Goal: Complete application form: Complete application form

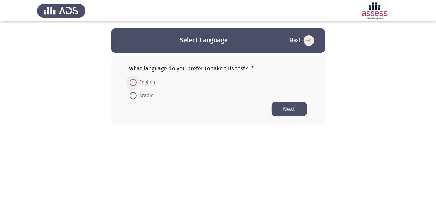
click at [131, 81] on span at bounding box center [133, 82] width 7 height 7
click at [131, 81] on input "English" at bounding box center [133, 82] width 7 height 7
radio input "true"
click at [294, 109] on button "Next" at bounding box center [289, 109] width 36 height 14
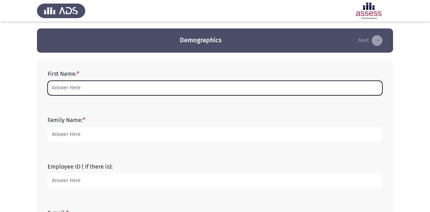
click at [119, 89] on input "First Name: *" at bounding box center [215, 88] width 335 height 15
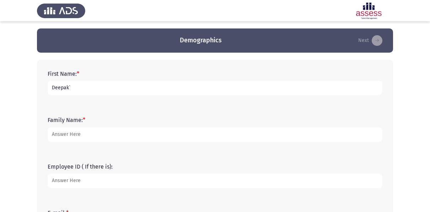
click at [119, 89] on input "Deepak`" at bounding box center [215, 88] width 335 height 15
type input "Deepak"
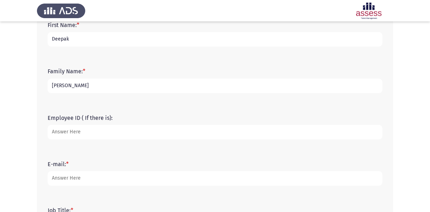
scroll to position [50, 0]
type input "[PERSON_NAME]"
click at [72, 125] on input "Employee ID ( If there is):" at bounding box center [215, 131] width 335 height 15
type input "20555"
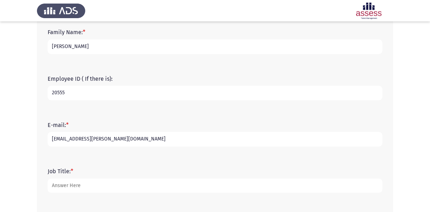
scroll to position [90, 0]
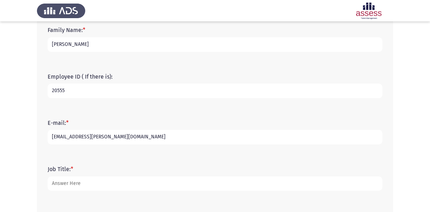
type input "[EMAIL_ADDRESS][PERSON_NAME][DOMAIN_NAME]"
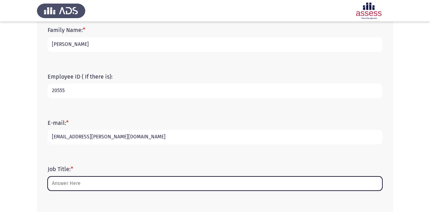
click at [79, 190] on input "Job Title: *" at bounding box center [215, 183] width 335 height 15
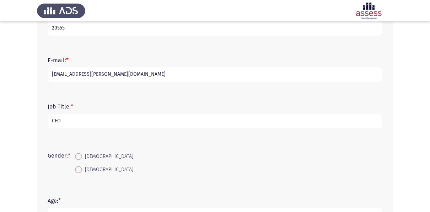
scroll to position [153, 0]
type input "CFO"
click at [81, 155] on span at bounding box center [78, 155] width 7 height 7
click at [81, 155] on input "[DEMOGRAPHIC_DATA]" at bounding box center [78, 155] width 7 height 7
radio input "true"
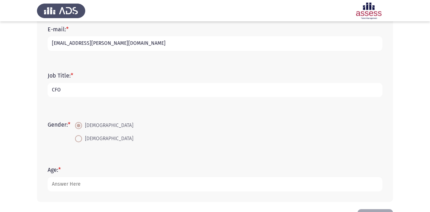
scroll to position [209, 0]
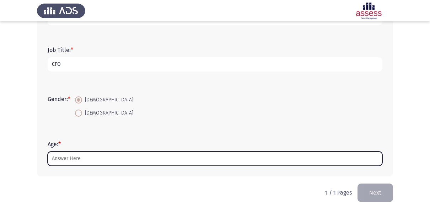
click at [72, 157] on input "Age: *" at bounding box center [215, 159] width 335 height 15
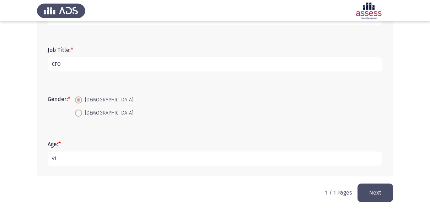
type input "41"
click at [386, 192] on button "Next" at bounding box center [376, 193] width 36 height 18
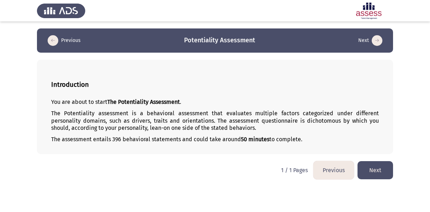
scroll to position [0, 0]
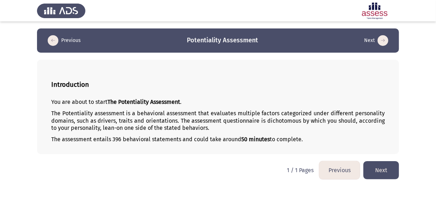
click at [369, 171] on button "Next" at bounding box center [381, 170] width 36 height 18
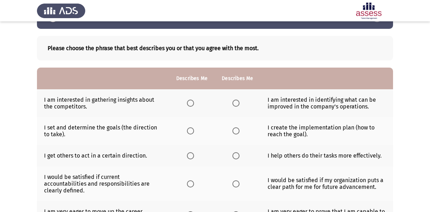
scroll to position [25, 0]
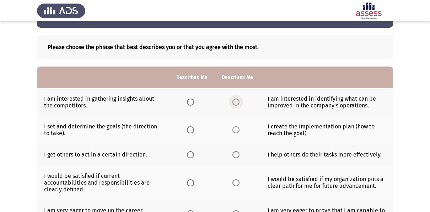
click at [237, 104] on span "Select an option" at bounding box center [236, 102] width 7 height 7
click at [237, 104] on input "Select an option" at bounding box center [236, 102] width 7 height 7
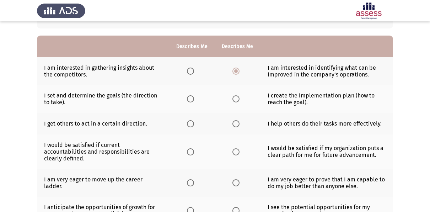
scroll to position [56, 0]
click at [236, 100] on span "Select an option" at bounding box center [236, 98] width 7 height 7
click at [236, 100] on input "Select an option" at bounding box center [236, 98] width 7 height 7
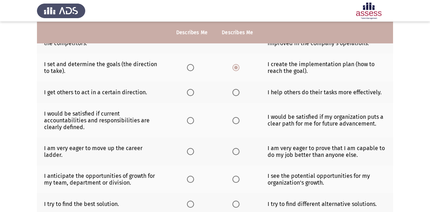
scroll to position [88, 0]
click at [233, 93] on span "Select an option" at bounding box center [236, 92] width 7 height 7
click at [233, 93] on input "Select an option" at bounding box center [236, 92] width 7 height 7
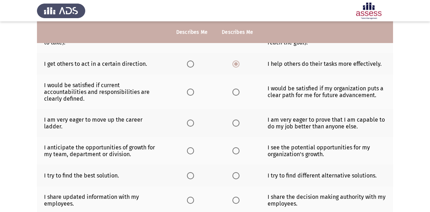
scroll to position [116, 0]
click at [187, 88] on span "Select an option" at bounding box center [190, 91] width 7 height 7
click at [187, 88] on input "Select an option" at bounding box center [190, 91] width 7 height 7
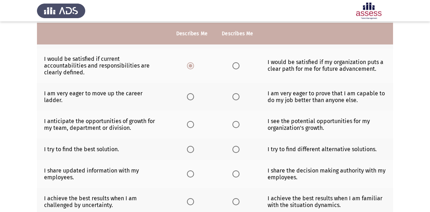
scroll to position [143, 0]
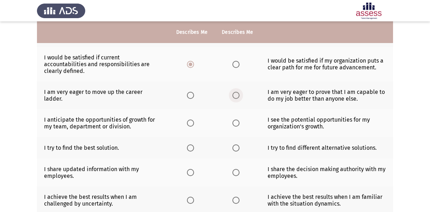
click at [236, 92] on span "Select an option" at bounding box center [236, 95] width 7 height 7
click at [236, 92] on input "Select an option" at bounding box center [236, 95] width 7 height 7
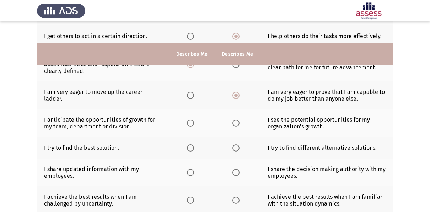
scroll to position [167, 0]
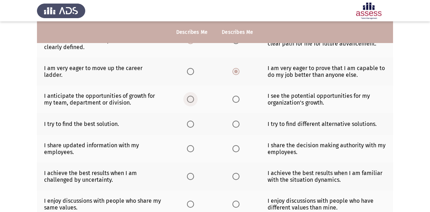
click at [193, 96] on span "Select an option" at bounding box center [190, 99] width 7 height 7
click at [193, 96] on input "Select an option" at bounding box center [190, 99] width 7 height 7
click at [235, 96] on span "Select an option" at bounding box center [236, 99] width 7 height 7
click at [235, 96] on input "Select an option" at bounding box center [236, 99] width 7 height 7
click at [187, 96] on span "Select an option" at bounding box center [190, 99] width 7 height 7
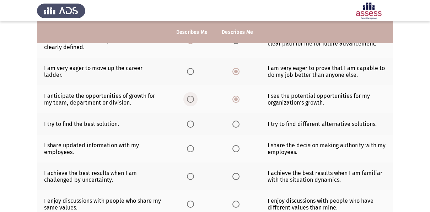
click at [187, 96] on input "Select an option" at bounding box center [190, 99] width 7 height 7
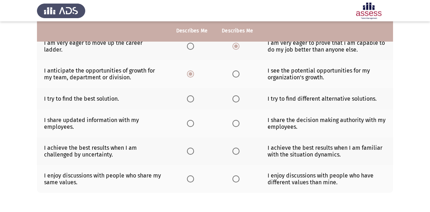
scroll to position [193, 0]
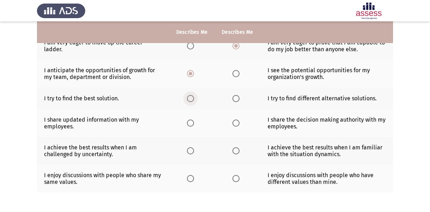
click at [189, 95] on span "Select an option" at bounding box center [190, 98] width 7 height 7
click at [189, 95] on input "Select an option" at bounding box center [190, 98] width 7 height 7
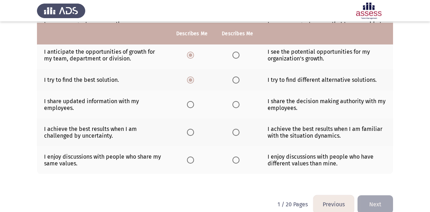
scroll to position [214, 0]
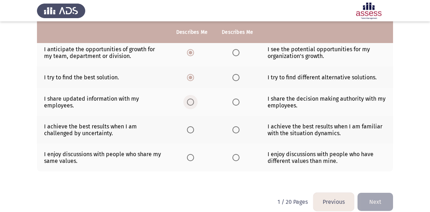
click at [192, 99] on span "Select an option" at bounding box center [190, 102] width 7 height 7
click at [192, 99] on input "Select an option" at bounding box center [190, 102] width 7 height 7
click at [190, 126] on span "Select an option" at bounding box center [190, 129] width 7 height 7
click at [190, 126] on input "Select an option" at bounding box center [190, 129] width 7 height 7
click at [188, 154] on span "Select an option" at bounding box center [190, 157] width 7 height 7
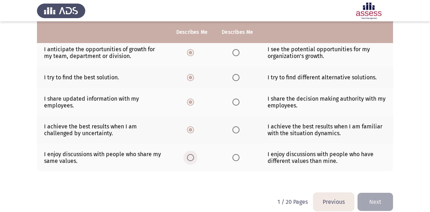
click at [188, 154] on input "Select an option" at bounding box center [190, 157] width 7 height 7
click at [374, 195] on button "Next" at bounding box center [376, 202] width 36 height 18
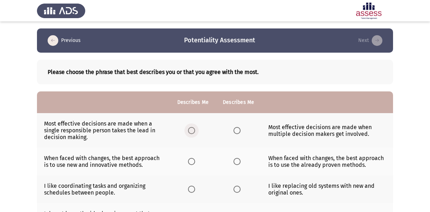
click at [192, 131] on span "Select an option" at bounding box center [191, 130] width 7 height 7
click at [192, 131] on input "Select an option" at bounding box center [191, 130] width 7 height 7
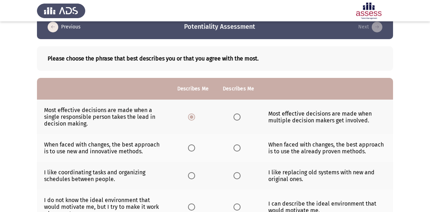
scroll to position [14, 0]
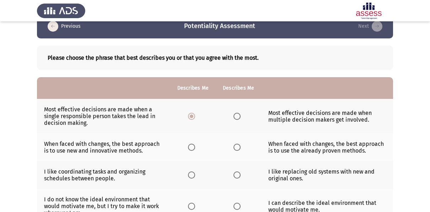
click at [238, 148] on span "Select an option" at bounding box center [237, 147] width 7 height 7
click at [238, 148] on input "Select an option" at bounding box center [237, 147] width 7 height 7
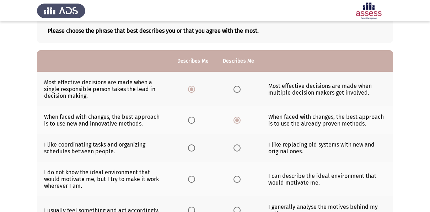
scroll to position [42, 0]
click at [240, 149] on span "Select an option" at bounding box center [237, 147] width 7 height 7
click at [240, 149] on input "Select an option" at bounding box center [237, 147] width 7 height 7
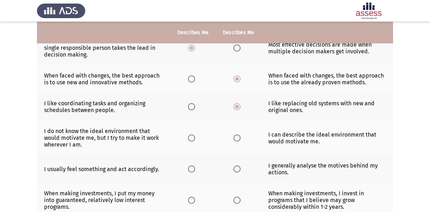
scroll to position [83, 0]
click at [190, 137] on span "Select an option" at bounding box center [191, 137] width 7 height 7
click at [190, 137] on input "Select an option" at bounding box center [191, 137] width 7 height 7
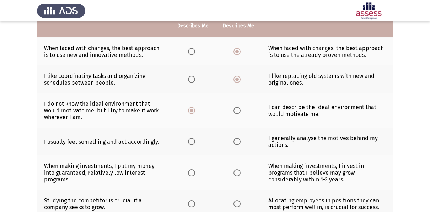
scroll to position [111, 0]
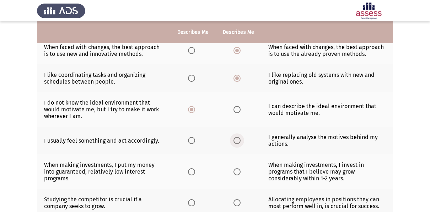
click at [238, 139] on span "Select an option" at bounding box center [237, 140] width 7 height 7
click at [238, 139] on input "Select an option" at bounding box center [237, 140] width 7 height 7
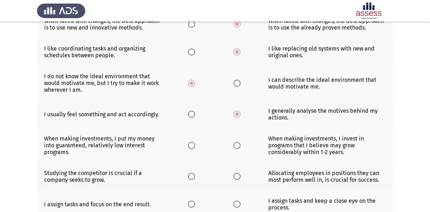
scroll to position [142, 0]
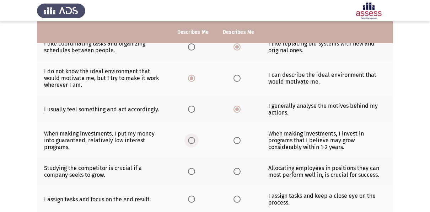
click at [190, 139] on span "Select an option" at bounding box center [191, 140] width 7 height 7
click at [190, 139] on input "Select an option" at bounding box center [191, 140] width 7 height 7
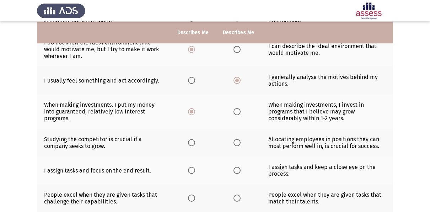
scroll to position [171, 0]
click at [190, 140] on span "Select an option" at bounding box center [191, 142] width 7 height 7
click at [190, 140] on input "Select an option" at bounding box center [191, 142] width 7 height 7
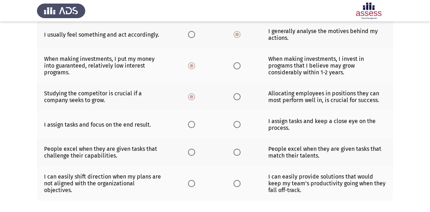
scroll to position [221, 0]
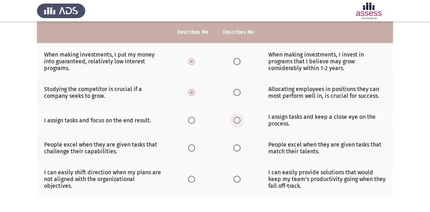
click at [235, 120] on span "Select an option" at bounding box center [237, 120] width 7 height 7
click at [235, 120] on input "Select an option" at bounding box center [237, 120] width 7 height 7
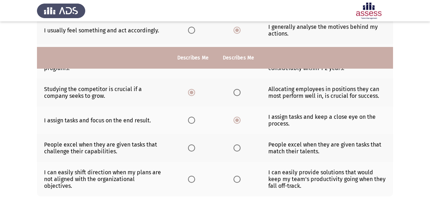
scroll to position [253, 0]
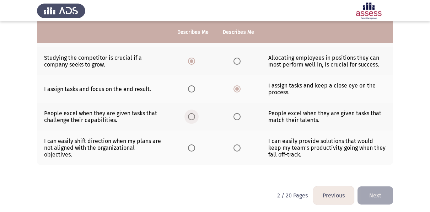
click at [192, 115] on span "Select an option" at bounding box center [191, 116] width 7 height 7
click at [192, 115] on input "Select an option" at bounding box center [191, 116] width 7 height 7
click at [237, 147] on span "Select an option" at bounding box center [237, 147] width 7 height 7
click at [237, 147] on input "Select an option" at bounding box center [237, 147] width 7 height 7
click at [381, 196] on button "Next" at bounding box center [376, 195] width 36 height 18
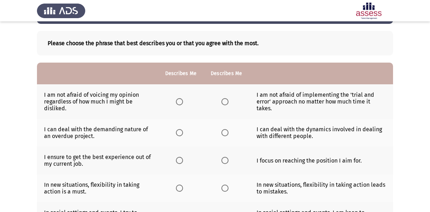
scroll to position [31, 0]
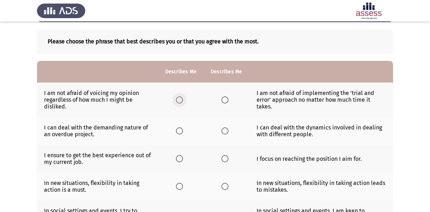
click at [180, 96] on span "Select an option" at bounding box center [179, 99] width 7 height 7
click at [180, 96] on input "Select an option" at bounding box center [179, 99] width 7 height 7
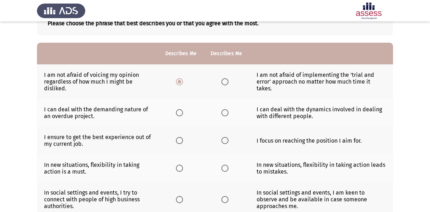
scroll to position [49, 0]
click at [181, 112] on span "Select an option" at bounding box center [179, 112] width 7 height 7
click at [181, 112] on input "Select an option" at bounding box center [179, 112] width 7 height 7
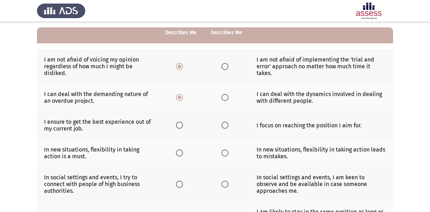
scroll to position [64, 0]
click at [176, 125] on span "Select an option" at bounding box center [179, 124] width 7 height 7
click at [176, 125] on input "Select an option" at bounding box center [179, 124] width 7 height 7
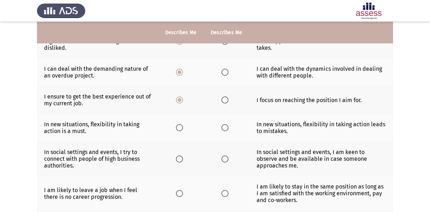
scroll to position [90, 0]
click at [181, 128] on span "Select an option" at bounding box center [179, 127] width 7 height 7
click at [181, 128] on input "Select an option" at bounding box center [179, 127] width 7 height 7
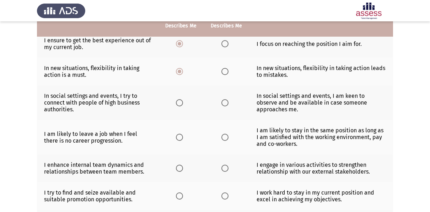
scroll to position [146, 0]
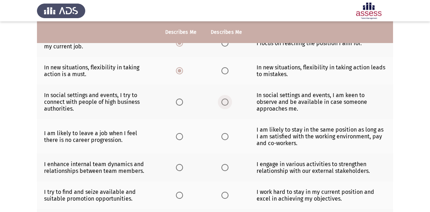
click at [223, 102] on span "Select an option" at bounding box center [225, 102] width 7 height 7
click at [223, 102] on input "Select an option" at bounding box center [225, 102] width 7 height 7
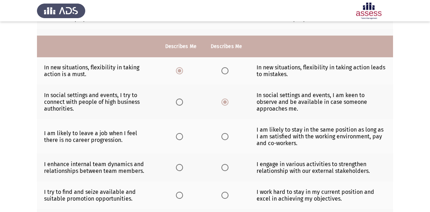
scroll to position [167, 0]
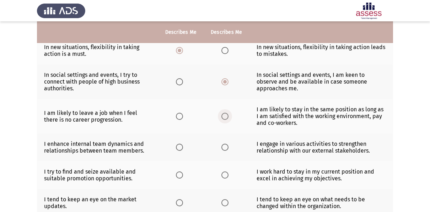
click at [228, 116] on span "Select an option" at bounding box center [225, 116] width 7 height 7
click at [228, 116] on input "Select an option" at bounding box center [225, 116] width 7 height 7
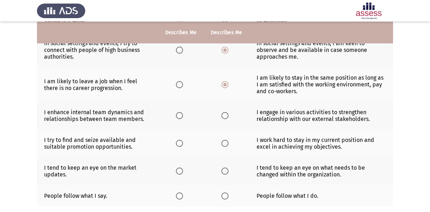
scroll to position [199, 0]
click at [224, 117] on th at bounding box center [227, 115] width 46 height 28
click at [224, 116] on span "Select an option" at bounding box center [225, 115] width 7 height 7
click at [224, 116] on input "Select an option" at bounding box center [225, 115] width 7 height 7
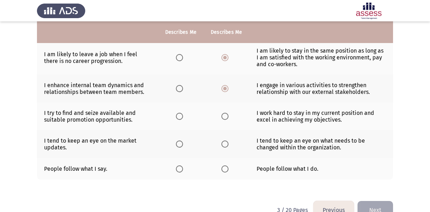
scroll to position [227, 0]
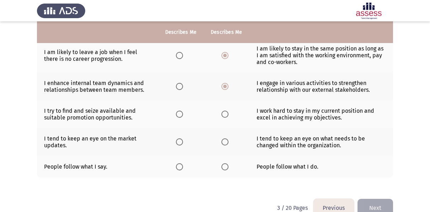
click at [353, 111] on td "I work hard to stay in my current position and excel in achieving my objectives." at bounding box center [322, 114] width 144 height 28
click at [179, 115] on span "Select an option" at bounding box center [179, 114] width 7 height 7
click at [179, 115] on input "Select an option" at bounding box center [179, 114] width 7 height 7
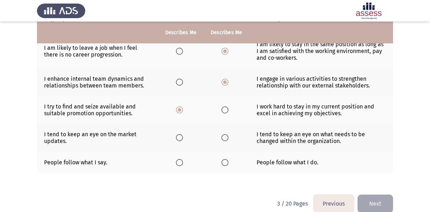
scroll to position [232, 0]
click at [222, 109] on span "Select an option" at bounding box center [225, 109] width 7 height 7
click at [222, 109] on input "Select an option" at bounding box center [225, 109] width 7 height 7
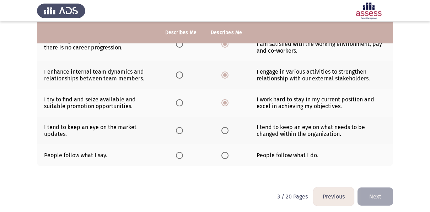
scroll to position [239, 0]
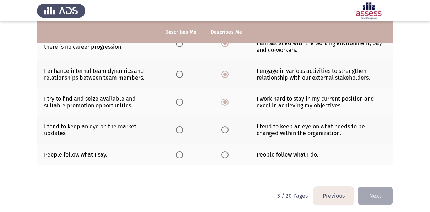
click at [329, 131] on td "I tend to keep an eye on what needs to be changed within the organization." at bounding box center [322, 130] width 144 height 28
click at [224, 130] on span "Select an option" at bounding box center [225, 129] width 7 height 7
click at [224, 130] on input "Select an option" at bounding box center [225, 129] width 7 height 7
click at [223, 154] on span "Select an option" at bounding box center [225, 154] width 7 height 7
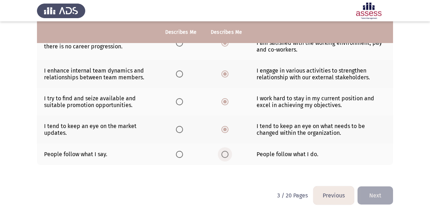
click at [223, 154] on input "Select an option" at bounding box center [225, 154] width 7 height 7
click at [380, 196] on button "Next" at bounding box center [376, 195] width 36 height 18
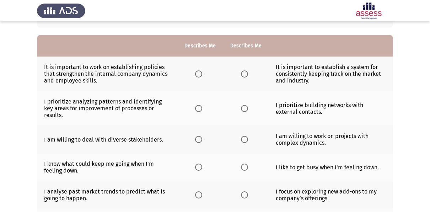
scroll to position [57, 0]
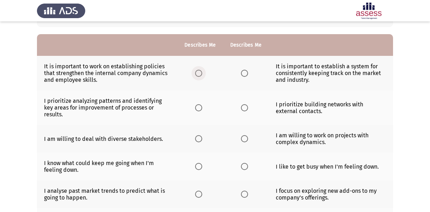
click at [201, 70] on span "Select an option" at bounding box center [198, 73] width 7 height 7
click at [201, 70] on input "Select an option" at bounding box center [198, 73] width 7 height 7
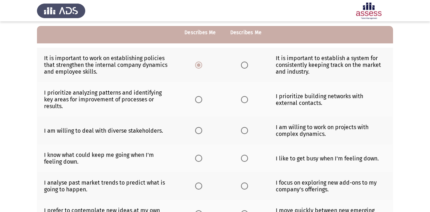
scroll to position [66, 0]
click at [202, 96] on span "Select an option" at bounding box center [198, 99] width 7 height 7
click at [202, 96] on input "Select an option" at bounding box center [198, 99] width 7 height 7
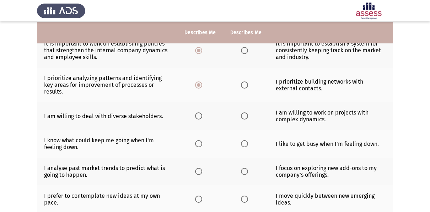
scroll to position [80, 0]
click at [197, 112] on span "Select an option" at bounding box center [198, 115] width 7 height 7
click at [197, 112] on input "Select an option" at bounding box center [198, 115] width 7 height 7
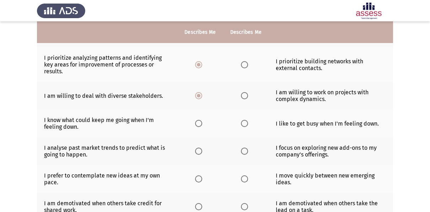
scroll to position [107, 0]
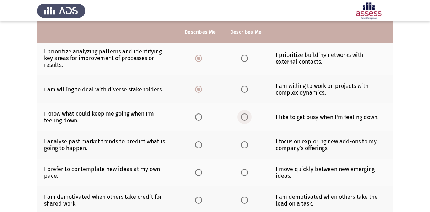
click at [246, 113] on span "Select an option" at bounding box center [244, 116] width 7 height 7
click at [246, 113] on input "Select an option" at bounding box center [244, 116] width 7 height 7
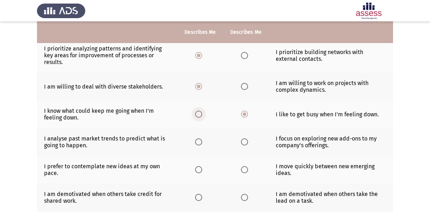
click at [197, 111] on span "Select an option" at bounding box center [198, 114] width 7 height 7
click at [197, 111] on input "Select an option" at bounding box center [198, 114] width 7 height 7
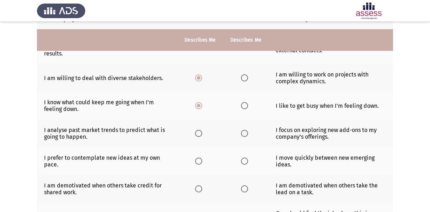
scroll to position [126, 0]
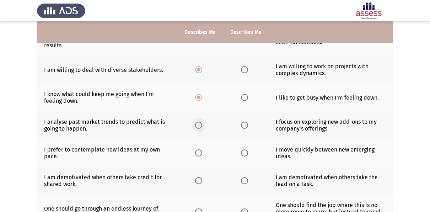
click at [199, 122] on span "Select an option" at bounding box center [198, 125] width 7 height 7
click at [199, 122] on input "Select an option" at bounding box center [198, 125] width 7 height 7
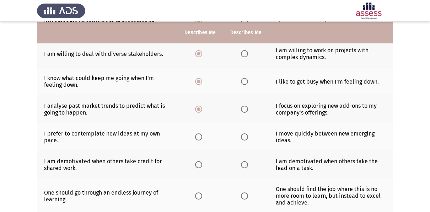
scroll to position [143, 0]
click at [200, 133] on span "Select an option" at bounding box center [198, 136] width 7 height 7
click at [200, 133] on input "Select an option" at bounding box center [198, 136] width 7 height 7
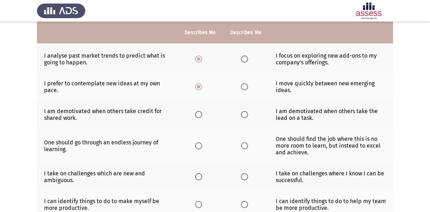
scroll to position [193, 0]
click at [247, 111] on span "Select an option" at bounding box center [244, 114] width 7 height 7
click at [247, 111] on input "Select an option" at bounding box center [244, 114] width 7 height 7
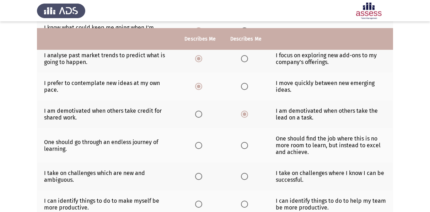
scroll to position [206, 0]
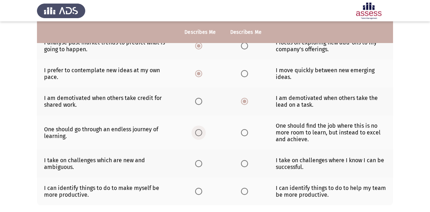
click at [200, 129] on span "Select an option" at bounding box center [198, 132] width 7 height 7
click at [200, 129] on input "Select an option" at bounding box center [198, 132] width 7 height 7
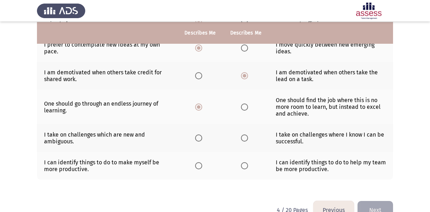
scroll to position [232, 0]
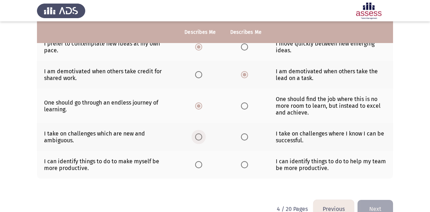
click at [197, 133] on span "Select an option" at bounding box center [198, 136] width 7 height 7
click at [197, 133] on input "Select an option" at bounding box center [198, 136] width 7 height 7
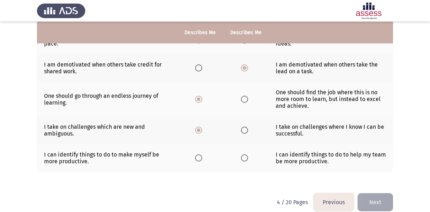
click at [250, 154] on th at bounding box center [246, 158] width 46 height 28
click at [247, 154] on span "Select an option" at bounding box center [244, 157] width 7 height 7
click at [247, 154] on input "Select an option" at bounding box center [244, 157] width 7 height 7
click at [369, 196] on button "Next" at bounding box center [376, 202] width 36 height 18
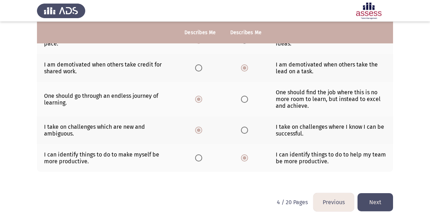
scroll to position [0, 0]
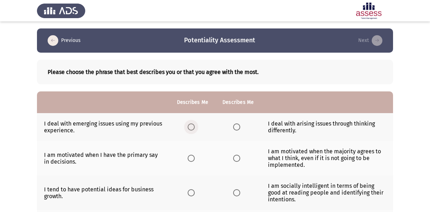
click at [195, 125] on span "Select an option" at bounding box center [191, 126] width 7 height 7
click at [195, 125] on input "Select an option" at bounding box center [191, 126] width 7 height 7
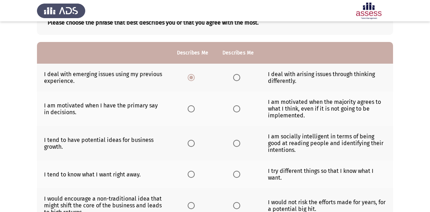
scroll to position [54, 0]
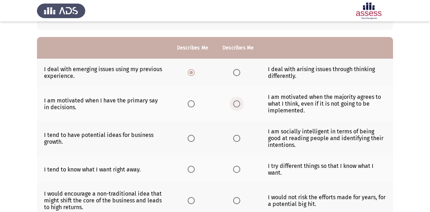
click at [234, 101] on span "Select an option" at bounding box center [236, 103] width 7 height 7
click at [234, 101] on input "Select an option" at bounding box center [236, 103] width 7 height 7
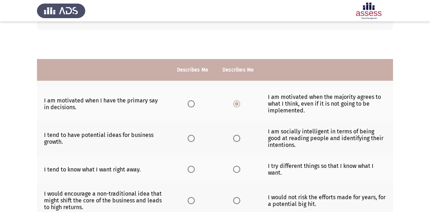
scroll to position [100, 0]
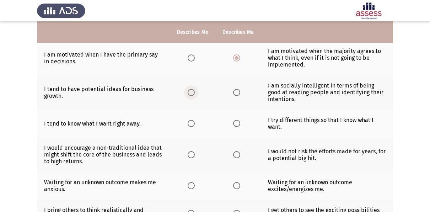
click at [189, 91] on span "Select an option" at bounding box center [191, 92] width 7 height 7
click at [189, 91] on input "Select an option" at bounding box center [191, 92] width 7 height 7
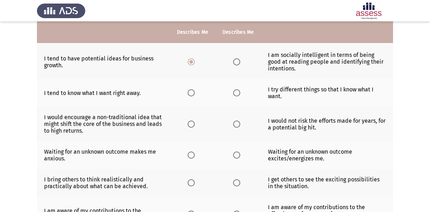
scroll to position [138, 0]
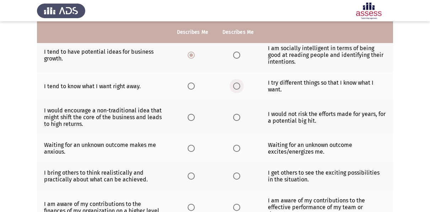
click at [240, 86] on span "Select an option" at bounding box center [236, 86] width 7 height 7
click at [240, 86] on input "Select an option" at bounding box center [236, 86] width 7 height 7
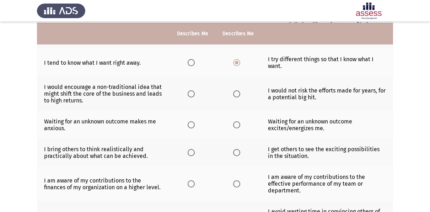
scroll to position [163, 0]
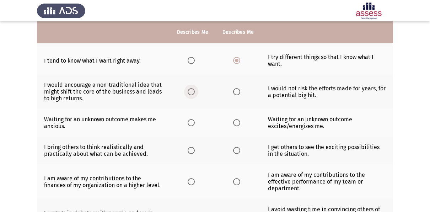
click at [188, 93] on span "Select an option" at bounding box center [191, 91] width 7 height 7
click at [188, 93] on input "Select an option" at bounding box center [191, 91] width 7 height 7
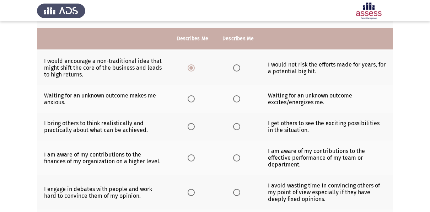
scroll to position [195, 0]
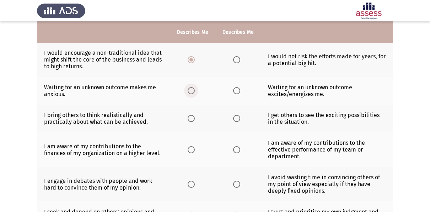
click at [190, 90] on span "Select an option" at bounding box center [191, 90] width 7 height 7
click at [190, 90] on input "Select an option" at bounding box center [191, 90] width 7 height 7
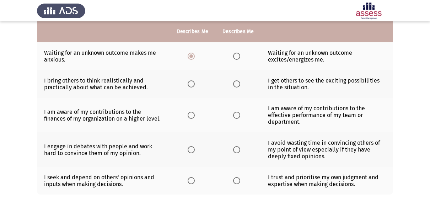
scroll to position [231, 0]
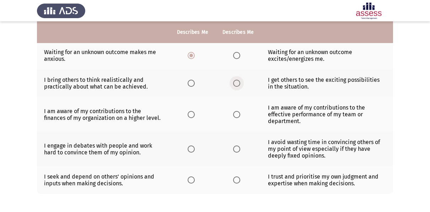
click at [239, 80] on span "Select an option" at bounding box center [236, 83] width 7 height 7
click at [239, 80] on input "Select an option" at bounding box center [236, 83] width 7 height 7
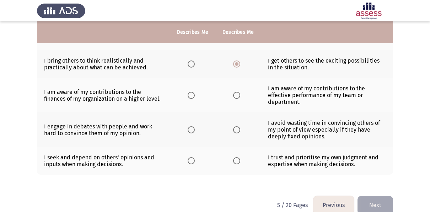
scroll to position [259, 0]
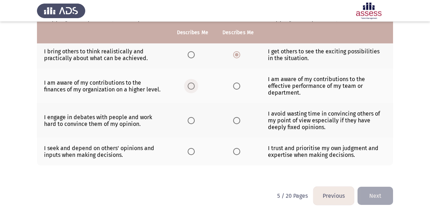
click at [191, 83] on span "Select an option" at bounding box center [191, 86] width 7 height 7
click at [191, 83] on input "Select an option" at bounding box center [191, 86] width 7 height 7
click at [239, 117] on span "Select an option" at bounding box center [236, 120] width 7 height 7
click at [239, 117] on input "Select an option" at bounding box center [236, 120] width 7 height 7
click at [238, 150] on span "Select an option" at bounding box center [236, 151] width 7 height 7
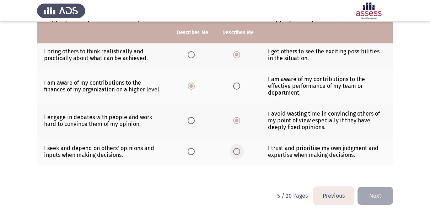
click at [238, 150] on input "Select an option" at bounding box center [236, 151] width 7 height 7
click at [369, 187] on button "Next" at bounding box center [376, 196] width 36 height 18
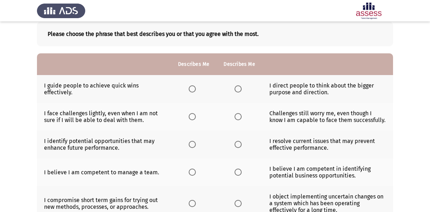
scroll to position [39, 0]
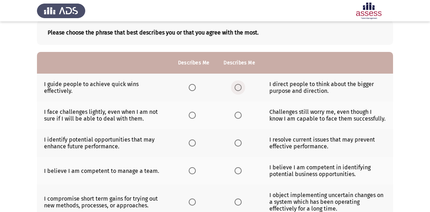
click at [237, 90] on span "Select an option" at bounding box center [238, 87] width 7 height 7
click at [237, 90] on input "Select an option" at bounding box center [238, 87] width 7 height 7
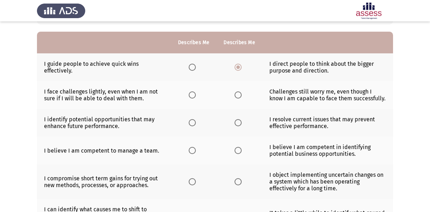
scroll to position [60, 0]
click at [193, 94] on span "Select an option" at bounding box center [192, 94] width 7 height 7
click at [193, 94] on input "Select an option" at bounding box center [192, 94] width 7 height 7
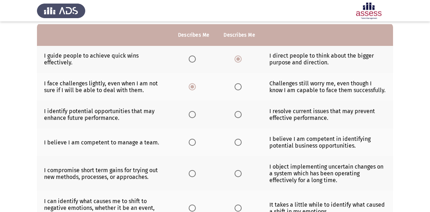
scroll to position [71, 0]
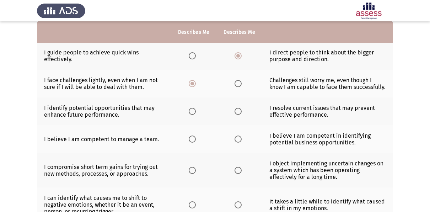
click at [242, 109] on label "Select an option" at bounding box center [240, 111] width 10 height 7
click at [242, 109] on input "Select an option" at bounding box center [238, 111] width 7 height 7
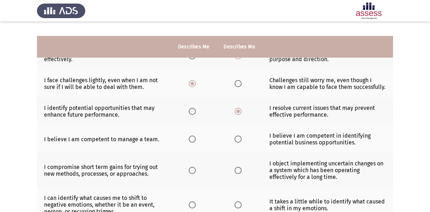
scroll to position [87, 0]
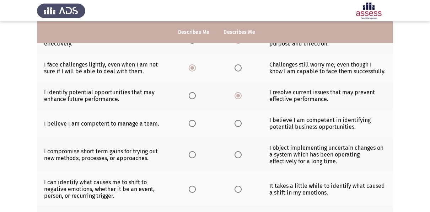
click at [191, 122] on span "Select an option" at bounding box center [192, 123] width 7 height 7
click at [191, 122] on input "Select an option" at bounding box center [192, 123] width 7 height 7
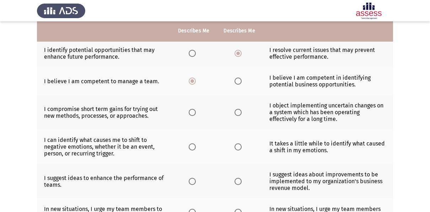
scroll to position [130, 0]
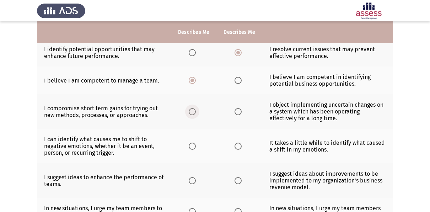
click at [196, 110] on span "Select an option" at bounding box center [192, 111] width 7 height 7
click at [196, 110] on input "Select an option" at bounding box center [192, 111] width 7 height 7
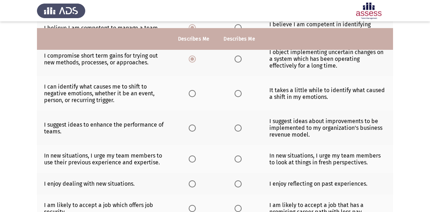
scroll to position [181, 0]
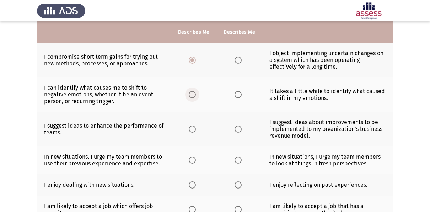
click at [196, 95] on span "Select an option" at bounding box center [192, 94] width 7 height 7
click at [196, 95] on input "Select an option" at bounding box center [192, 94] width 7 height 7
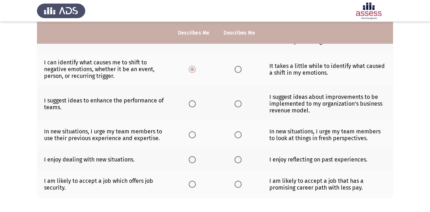
scroll to position [208, 0]
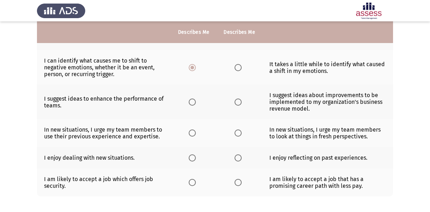
click at [234, 100] on th at bounding box center [240, 102] width 46 height 35
click at [235, 100] on span "Select an option" at bounding box center [238, 102] width 7 height 7
click at [235, 100] on input "Select an option" at bounding box center [238, 102] width 7 height 7
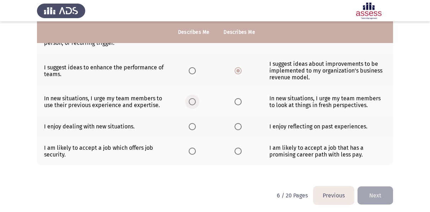
click at [196, 102] on span "Select an option" at bounding box center [192, 101] width 7 height 7
click at [196, 102] on input "Select an option" at bounding box center [192, 101] width 7 height 7
click at [192, 123] on span "Select an option" at bounding box center [192, 126] width 7 height 7
click at [192, 123] on input "Select an option" at bounding box center [192, 126] width 7 height 7
click at [237, 148] on span "Select an option" at bounding box center [238, 151] width 7 height 7
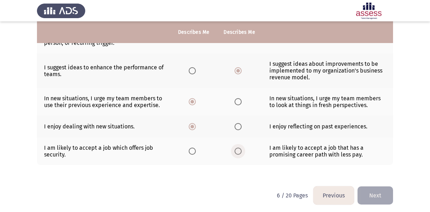
click at [237, 148] on input "Select an option" at bounding box center [238, 151] width 7 height 7
click at [372, 186] on button "Next" at bounding box center [376, 195] width 36 height 18
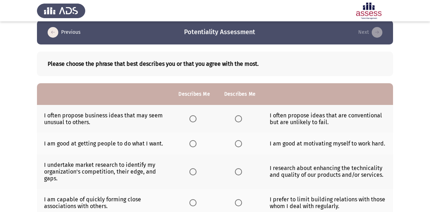
scroll to position [0, 0]
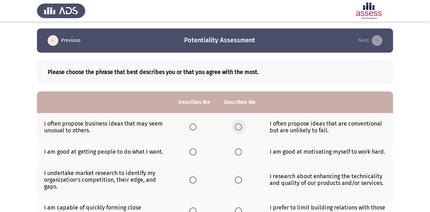
click at [237, 126] on span "Select an option" at bounding box center [238, 126] width 7 height 7
click at [237, 126] on input "Select an option" at bounding box center [238, 126] width 7 height 7
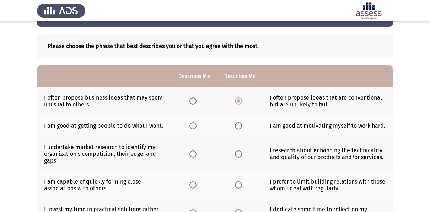
scroll to position [27, 0]
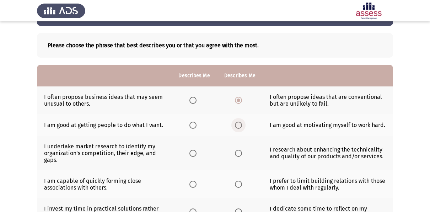
click at [237, 128] on span "Select an option" at bounding box center [238, 125] width 7 height 7
click at [237, 128] on input "Select an option" at bounding box center [238, 125] width 7 height 7
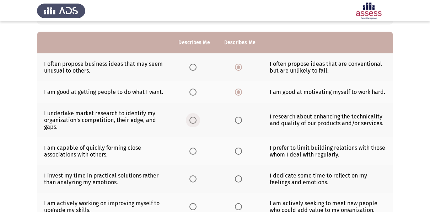
click at [191, 117] on span "Select an option" at bounding box center [193, 120] width 7 height 7
click at [191, 117] on input "Select an option" at bounding box center [193, 120] width 7 height 7
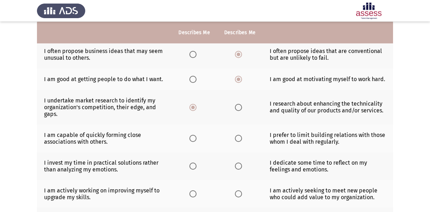
scroll to position [75, 0]
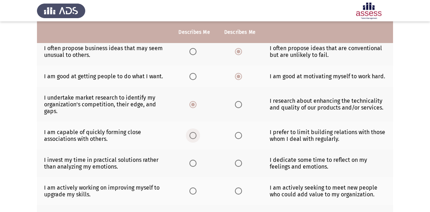
click at [191, 137] on span "Select an option" at bounding box center [193, 135] width 7 height 7
click at [191, 137] on input "Select an option" at bounding box center [193, 135] width 7 height 7
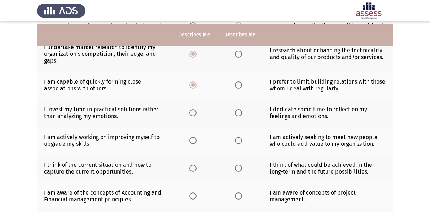
scroll to position [129, 0]
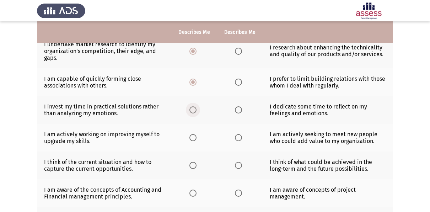
click at [191, 109] on span "Select an option" at bounding box center [193, 109] width 7 height 7
click at [191, 109] on input "Select an option" at bounding box center [193, 109] width 7 height 7
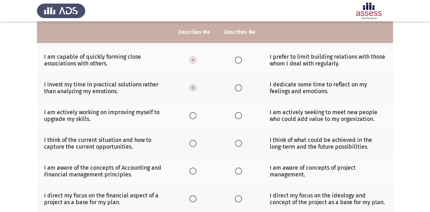
scroll to position [164, 0]
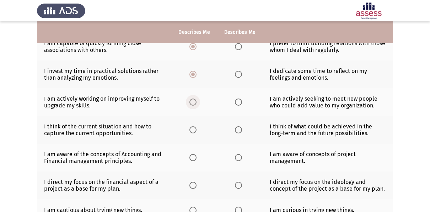
click at [195, 102] on span "Select an option" at bounding box center [193, 102] width 7 height 7
click at [195, 102] on input "Select an option" at bounding box center [193, 102] width 7 height 7
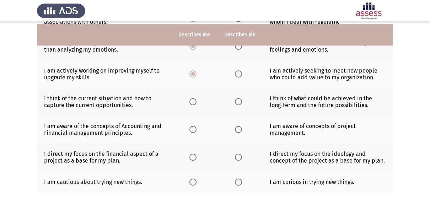
scroll to position [195, 0]
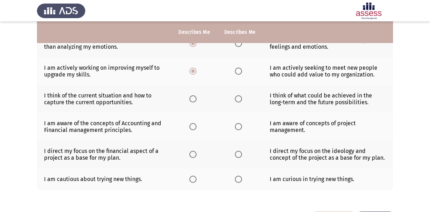
click at [238, 95] on span "Select an option" at bounding box center [238, 98] width 7 height 7
click at [238, 95] on input "Select an option" at bounding box center [238, 98] width 7 height 7
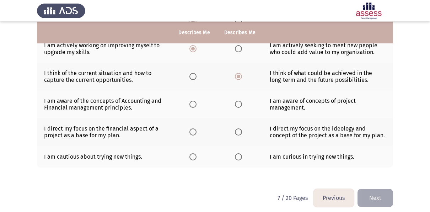
scroll to position [218, 0]
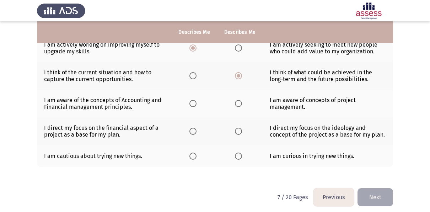
click at [116, 102] on td "I am aware of the concepts of Accounting and Financial management principles." at bounding box center [104, 104] width 134 height 28
click at [196, 101] on span "Select an option" at bounding box center [193, 103] width 7 height 7
click at [196, 101] on input "Select an option" at bounding box center [193, 103] width 7 height 7
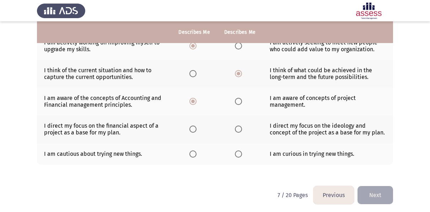
click at [190, 127] on span "Select an option" at bounding box center [193, 129] width 7 height 7
click at [190, 127] on input "Select an option" at bounding box center [193, 129] width 7 height 7
click at [236, 155] on span "Select an option" at bounding box center [238, 153] width 7 height 7
click at [236, 155] on input "Select an option" at bounding box center [238, 153] width 7 height 7
click at [379, 187] on button "Next" at bounding box center [376, 195] width 36 height 18
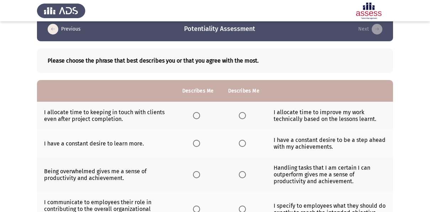
scroll to position [11, 0]
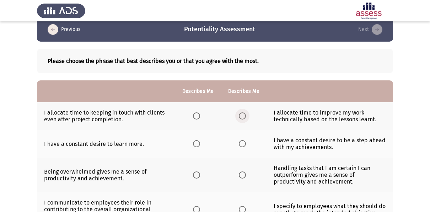
click at [242, 118] on span "Select an option" at bounding box center [242, 115] width 7 height 7
click at [242, 118] on input "Select an option" at bounding box center [242, 115] width 7 height 7
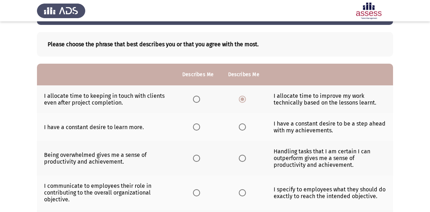
click at [200, 130] on th at bounding box center [198, 127] width 46 height 28
click at [196, 126] on span "Select an option" at bounding box center [196, 126] width 7 height 7
click at [196, 126] on input "Select an option" at bounding box center [196, 126] width 7 height 7
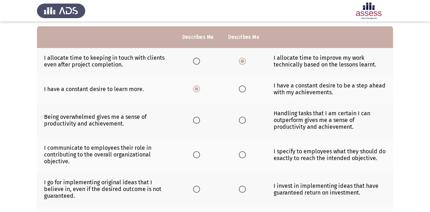
scroll to position [70, 0]
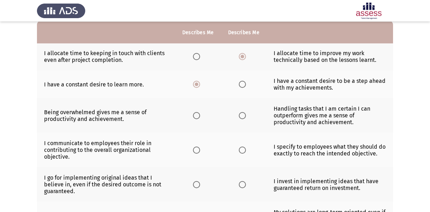
click at [243, 114] on span "Select an option" at bounding box center [242, 115] width 7 height 7
click at [243, 114] on input "Select an option" at bounding box center [242, 115] width 7 height 7
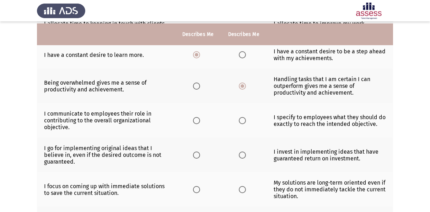
scroll to position [102, 0]
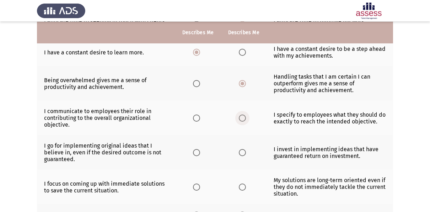
click at [243, 116] on span "Select an option" at bounding box center [242, 118] width 7 height 7
click at [243, 116] on input "Select an option" at bounding box center [242, 118] width 7 height 7
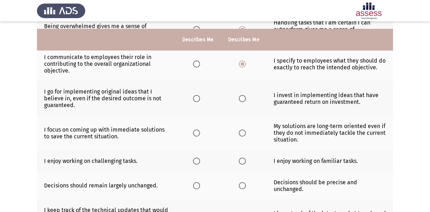
scroll to position [164, 0]
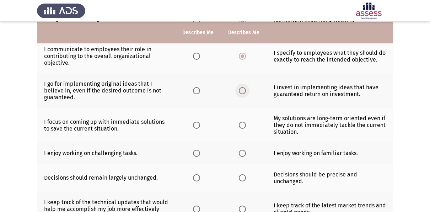
click at [244, 89] on span "Select an option" at bounding box center [242, 90] width 7 height 7
click at [244, 89] on input "Select an option" at bounding box center [242, 90] width 7 height 7
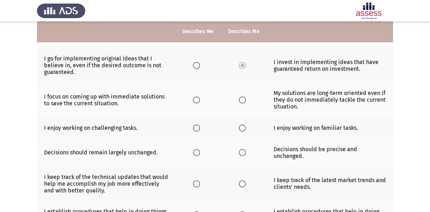
scroll to position [190, 0]
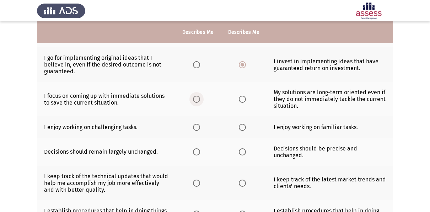
click at [196, 96] on span "Select an option" at bounding box center [196, 99] width 7 height 7
click at [196, 96] on input "Select an option" at bounding box center [196, 99] width 7 height 7
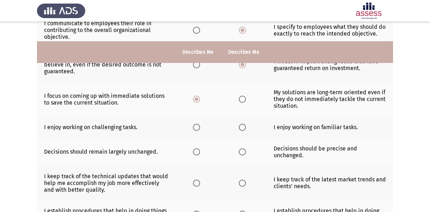
scroll to position [223, 0]
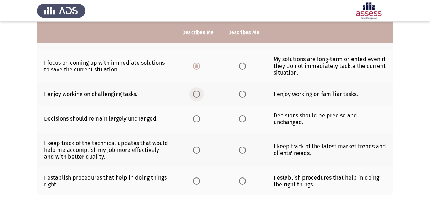
click at [197, 92] on span "Select an option" at bounding box center [196, 94] width 7 height 7
click at [197, 92] on input "Select an option" at bounding box center [196, 94] width 7 height 7
click at [243, 117] on span "Select an option" at bounding box center [242, 118] width 7 height 7
click at [243, 117] on input "Select an option" at bounding box center [242, 118] width 7 height 7
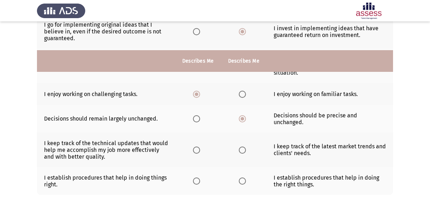
scroll to position [253, 0]
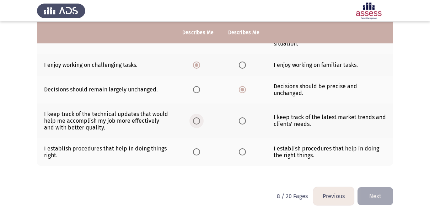
click at [200, 119] on span "Select an option" at bounding box center [196, 120] width 7 height 7
click at [200, 119] on input "Select an option" at bounding box center [196, 120] width 7 height 7
click at [243, 149] on span "Select an option" at bounding box center [242, 151] width 7 height 7
click at [243, 149] on input "Select an option" at bounding box center [242, 151] width 7 height 7
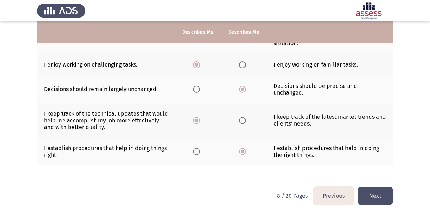
click at [387, 189] on button "Next" at bounding box center [376, 196] width 36 height 18
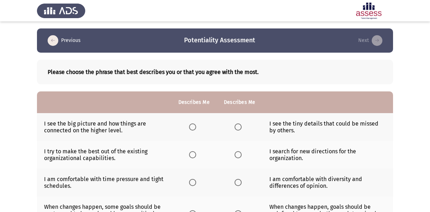
scroll to position [15, 0]
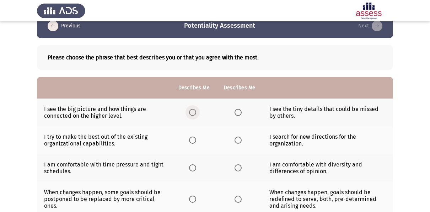
click at [195, 112] on span "Select an option" at bounding box center [192, 112] width 7 height 7
click at [195, 112] on input "Select an option" at bounding box center [192, 112] width 7 height 7
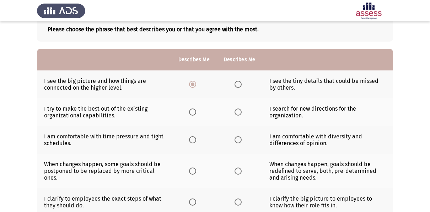
click at [238, 114] on span "Select an option" at bounding box center [238, 112] width 7 height 7
click at [238, 114] on input "Select an option" at bounding box center [238, 112] width 7 height 7
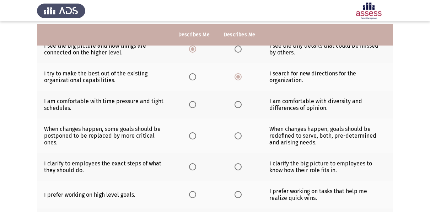
scroll to position [82, 0]
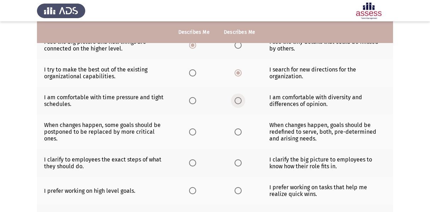
click at [239, 99] on span "Select an option" at bounding box center [238, 100] width 7 height 7
click at [239, 99] on input "Select an option" at bounding box center [238, 100] width 7 height 7
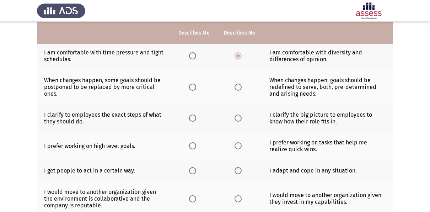
scroll to position [127, 0]
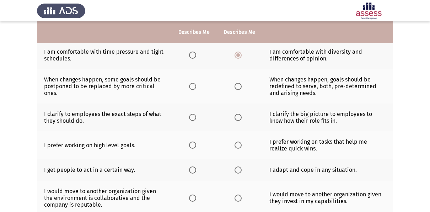
click at [279, 85] on td "When changes happen, goals should be redefined to serve, both, pre-determined a…" at bounding box center [328, 86] width 131 height 35
drag, startPoint x: 155, startPoint y: 102, endPoint x: 271, endPoint y: 93, distance: 115.9
click at [271, 93] on tr "When changes happen, some goals should be postponed to be replaced by more crit…" at bounding box center [215, 86] width 356 height 35
click at [189, 85] on th at bounding box center [194, 86] width 46 height 35
click at [189, 85] on span "Select an option" at bounding box center [192, 86] width 7 height 7
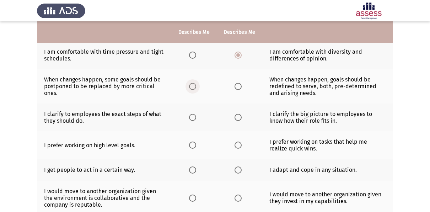
click at [189, 85] on input "Select an option" at bounding box center [192, 86] width 7 height 7
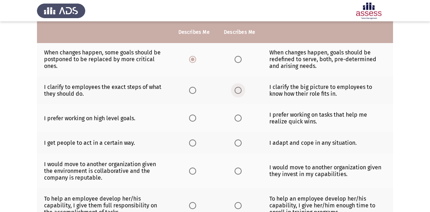
click at [239, 88] on span "Select an option" at bounding box center [238, 90] width 7 height 7
click at [239, 88] on input "Select an option" at bounding box center [238, 90] width 7 height 7
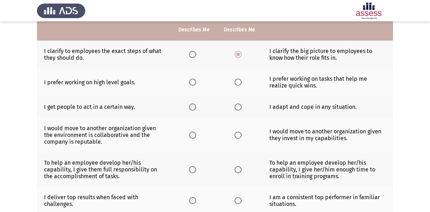
scroll to position [191, 0]
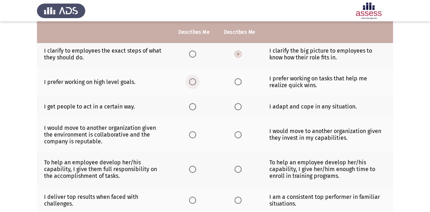
click at [192, 83] on span "Select an option" at bounding box center [192, 81] width 7 height 7
click at [192, 83] on input "Select an option" at bounding box center [192, 81] width 7 height 7
click at [238, 80] on span "Select an option" at bounding box center [238, 81] width 7 height 7
click at [238, 80] on input "Select an option" at bounding box center [238, 81] width 7 height 7
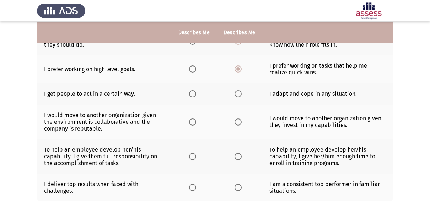
scroll to position [204, 0]
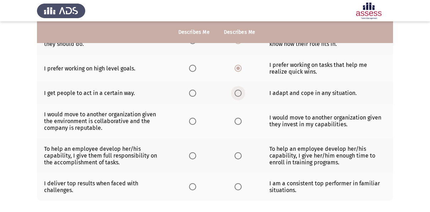
click at [236, 90] on span "Select an option" at bounding box center [238, 93] width 7 height 7
click at [236, 90] on input "Select an option" at bounding box center [238, 93] width 7 height 7
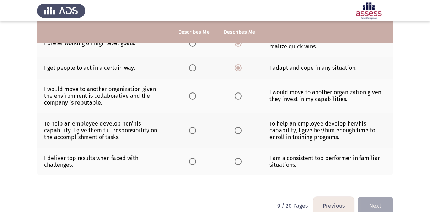
scroll to position [230, 0]
click at [238, 95] on span "Select an option" at bounding box center [238, 95] width 7 height 7
click at [238, 95] on input "Select an option" at bounding box center [238, 95] width 7 height 7
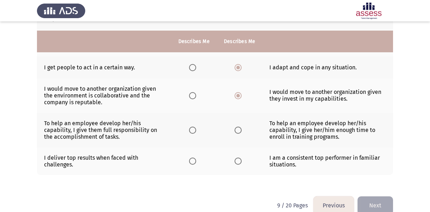
scroll to position [240, 0]
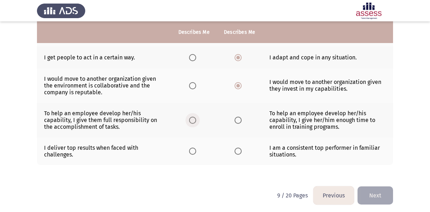
click at [191, 117] on span "Select an option" at bounding box center [192, 120] width 7 height 7
click at [191, 117] on input "Select an option" at bounding box center [192, 120] width 7 height 7
click at [191, 150] on span "Select an option" at bounding box center [192, 151] width 7 height 7
click at [191, 150] on input "Select an option" at bounding box center [192, 151] width 7 height 7
click at [367, 196] on button "Next" at bounding box center [376, 195] width 36 height 18
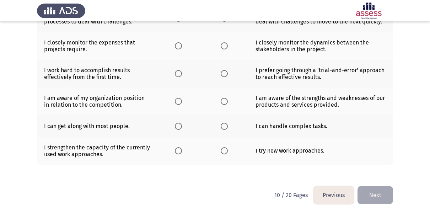
scroll to position [0, 0]
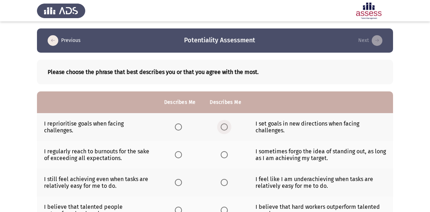
click at [221, 130] on span "Select an option" at bounding box center [224, 126] width 7 height 7
click at [221, 130] on input "Select an option" at bounding box center [224, 126] width 7 height 7
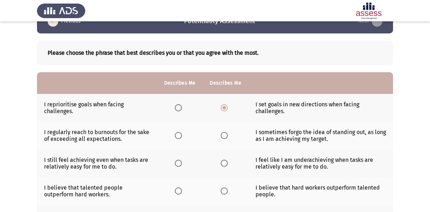
scroll to position [20, 0]
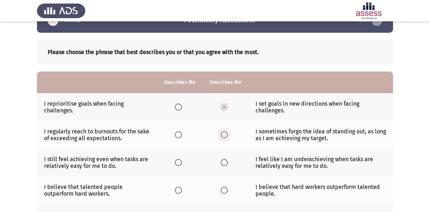
click at [222, 134] on span "Select an option" at bounding box center [224, 134] width 7 height 7
click at [222, 134] on input "Select an option" at bounding box center [224, 134] width 7 height 7
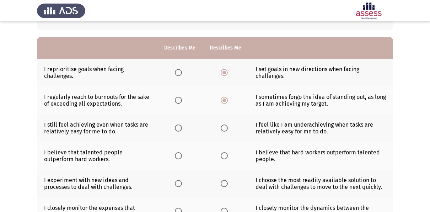
scroll to position [55, 0]
click at [224, 128] on span "Select an option" at bounding box center [224, 127] width 7 height 7
click at [224, 128] on input "Select an option" at bounding box center [224, 127] width 7 height 7
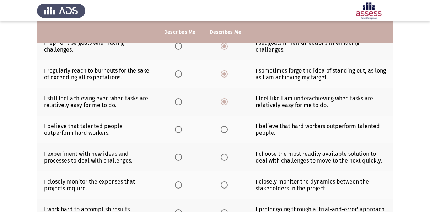
scroll to position [82, 0]
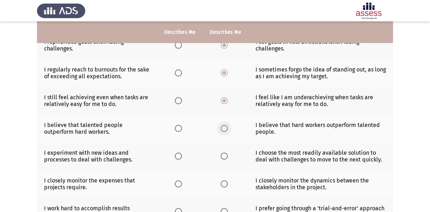
click at [227, 126] on label "Select an option" at bounding box center [226, 128] width 10 height 7
click at [227, 126] on input "Select an option" at bounding box center [224, 128] width 7 height 7
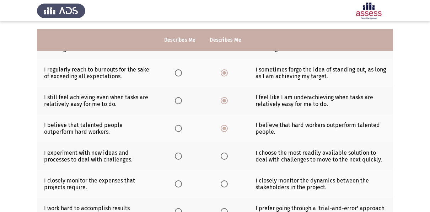
scroll to position [113, 0]
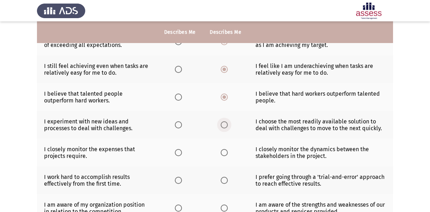
click at [224, 125] on span "Select an option" at bounding box center [224, 124] width 7 height 7
click at [224, 125] on input "Select an option" at bounding box center [224, 124] width 7 height 7
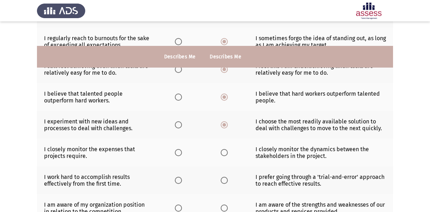
scroll to position [148, 0]
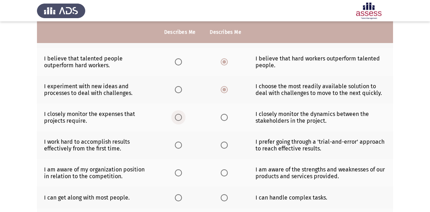
click at [181, 115] on span "Select an option" at bounding box center [178, 117] width 7 height 7
click at [181, 115] on input "Select an option" at bounding box center [178, 117] width 7 height 7
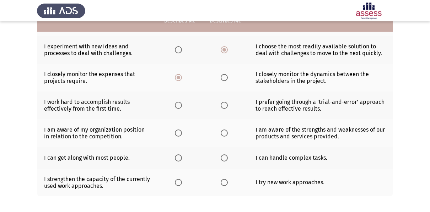
scroll to position [190, 0]
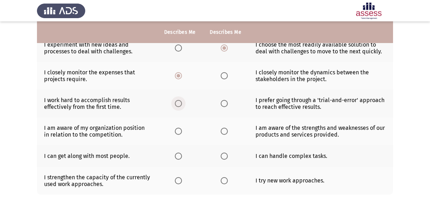
click at [176, 103] on span "Select an option" at bounding box center [178, 103] width 7 height 7
click at [176, 103] on input "Select an option" at bounding box center [178, 103] width 7 height 7
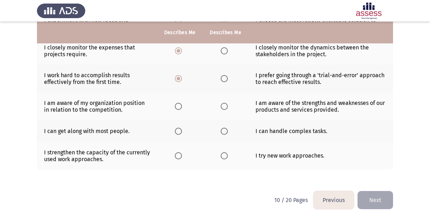
scroll to position [215, 0]
click at [178, 102] on span "Select an option" at bounding box center [178, 105] width 7 height 7
click at [178, 102] on input "Select an option" at bounding box center [178, 105] width 7 height 7
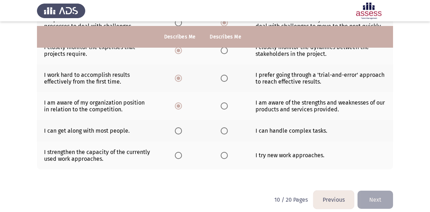
scroll to position [220, 0]
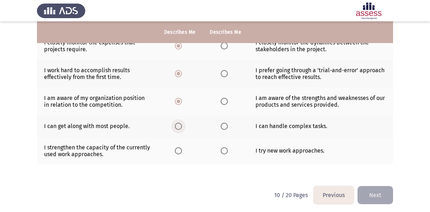
click at [181, 127] on span "Select an option" at bounding box center [178, 126] width 7 height 7
click at [181, 127] on input "Select an option" at bounding box center [178, 126] width 7 height 7
click at [179, 150] on span "Select an option" at bounding box center [178, 150] width 7 height 7
click at [179, 150] on input "Select an option" at bounding box center [178, 150] width 7 height 7
click at [379, 192] on button "Next" at bounding box center [376, 195] width 36 height 18
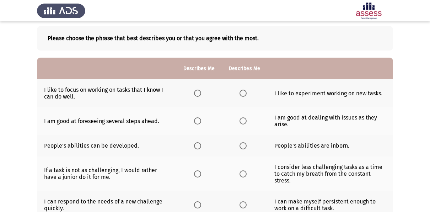
scroll to position [34, 0]
click at [244, 92] on span "Select an option" at bounding box center [243, 92] width 7 height 7
click at [244, 92] on input "Select an option" at bounding box center [243, 92] width 7 height 7
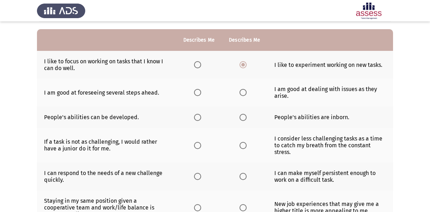
click at [192, 91] on th at bounding box center [199, 93] width 46 height 28
click at [198, 92] on span "Select an option" at bounding box center [197, 92] width 7 height 7
click at [198, 92] on input "Select an option" at bounding box center [197, 92] width 7 height 7
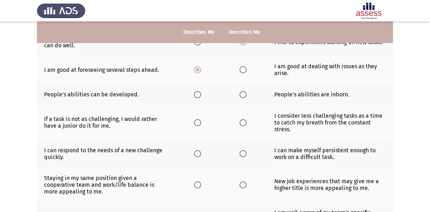
scroll to position [102, 0]
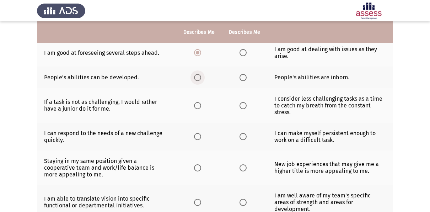
click at [197, 78] on span "Select an option" at bounding box center [197, 77] width 7 height 7
click at [197, 78] on input "Select an option" at bounding box center [197, 77] width 7 height 7
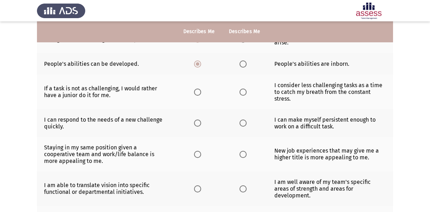
scroll to position [117, 0]
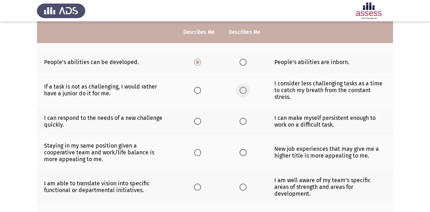
click at [243, 90] on span "Select an option" at bounding box center [243, 90] width 7 height 7
click at [243, 90] on input "Select an option" at bounding box center [243, 90] width 7 height 7
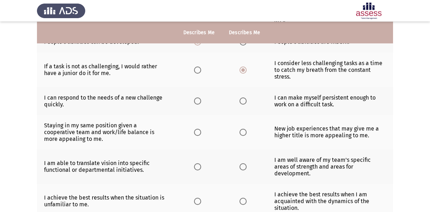
scroll to position [138, 0]
click at [243, 99] on span "Select an option" at bounding box center [243, 100] width 7 height 7
click at [243, 99] on input "Select an option" at bounding box center [243, 100] width 7 height 7
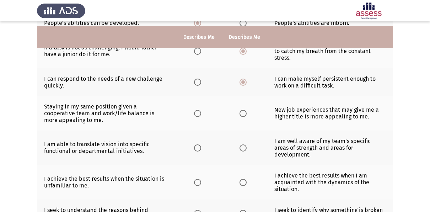
scroll to position [162, 0]
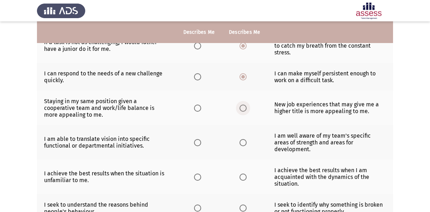
click at [242, 108] on span "Select an option" at bounding box center [243, 108] width 7 height 7
click at [242, 108] on input "Select an option" at bounding box center [243, 108] width 7 height 7
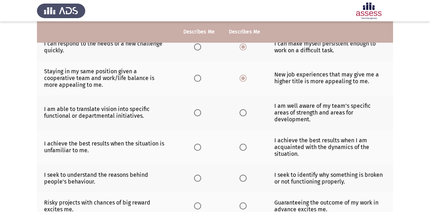
scroll to position [192, 0]
click at [197, 109] on span "Select an option" at bounding box center [197, 112] width 7 height 7
click at [197, 109] on input "Select an option" at bounding box center [197, 112] width 7 height 7
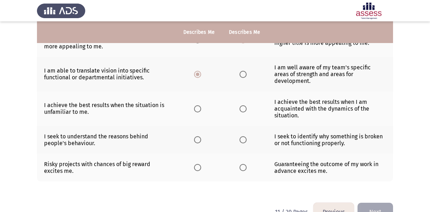
scroll to position [231, 0]
click at [244, 105] on span "Select an option" at bounding box center [243, 108] width 7 height 7
click at [244, 105] on input "Select an option" at bounding box center [243, 108] width 7 height 7
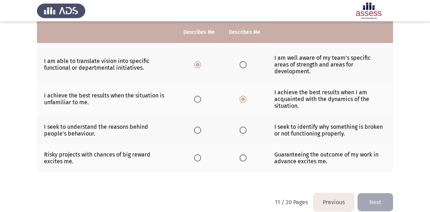
click at [350, 122] on td "I seek to identify why something is broken or not functioning properly." at bounding box center [331, 130] width 126 height 28
click at [239, 118] on th at bounding box center [245, 130] width 46 height 28
click at [242, 127] on span "Select an option" at bounding box center [243, 130] width 7 height 7
click at [242, 127] on input "Select an option" at bounding box center [243, 130] width 7 height 7
click at [246, 154] on span "Select an option" at bounding box center [243, 157] width 7 height 7
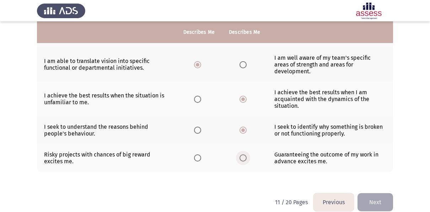
click at [246, 154] on input "Select an option" at bounding box center [243, 157] width 7 height 7
click at [376, 193] on button "Next" at bounding box center [376, 202] width 36 height 18
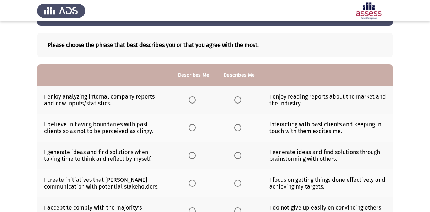
scroll to position [28, 0]
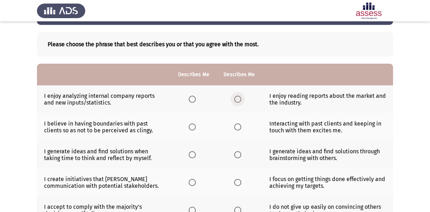
click at [237, 99] on span "Select an option" at bounding box center [237, 99] width 7 height 7
click at [237, 99] on input "Select an option" at bounding box center [237, 99] width 7 height 7
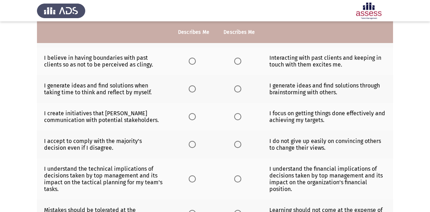
scroll to position [93, 0]
click at [190, 65] on th at bounding box center [194, 62] width 46 height 28
click at [234, 90] on span "Select an option" at bounding box center [237, 89] width 7 height 7
click at [234, 90] on input "Select an option" at bounding box center [237, 89] width 7 height 7
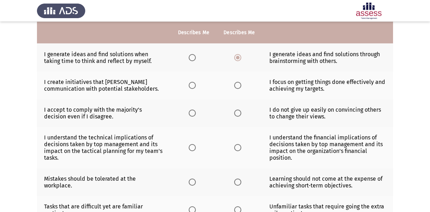
scroll to position [128, 0]
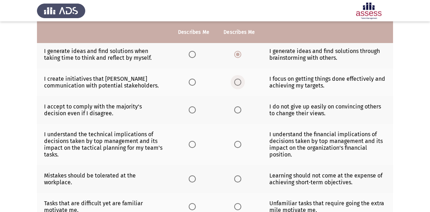
click at [238, 83] on span "Select an option" at bounding box center [237, 82] width 7 height 7
click at [238, 83] on input "Select an option" at bounding box center [237, 82] width 7 height 7
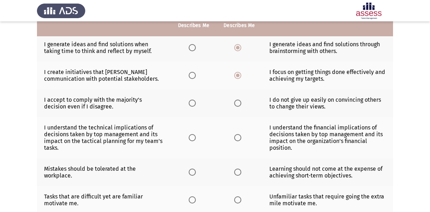
scroll to position [136, 0]
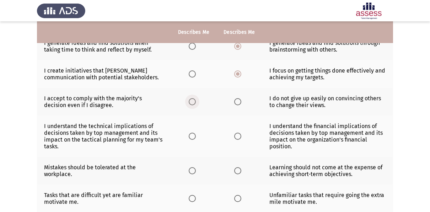
click at [189, 100] on span "Select an option" at bounding box center [192, 101] width 7 height 7
click at [189, 100] on input "Select an option" at bounding box center [192, 101] width 7 height 7
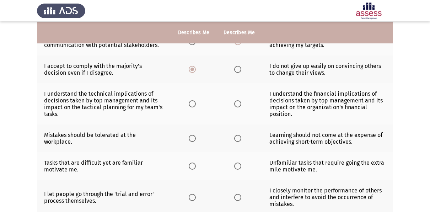
scroll to position [169, 0]
click at [238, 102] on span "Select an option" at bounding box center [237, 103] width 7 height 7
click at [238, 102] on input "Select an option" at bounding box center [237, 103] width 7 height 7
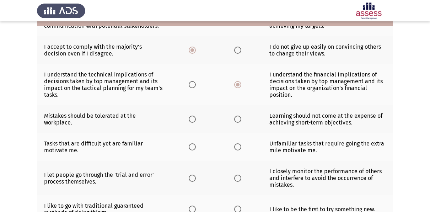
scroll to position [189, 0]
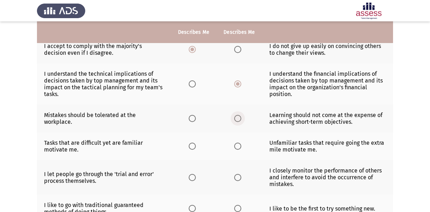
click at [236, 117] on span "Select an option" at bounding box center [237, 118] width 7 height 7
click at [236, 117] on input "Select an option" at bounding box center [237, 118] width 7 height 7
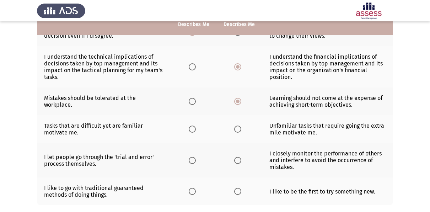
scroll to position [206, 0]
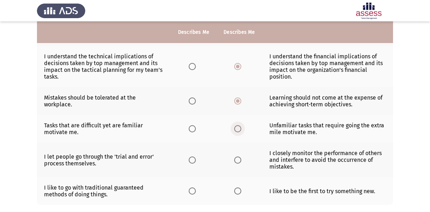
click at [238, 127] on span "Select an option" at bounding box center [237, 128] width 7 height 7
click at [238, 127] on input "Select an option" at bounding box center [237, 128] width 7 height 7
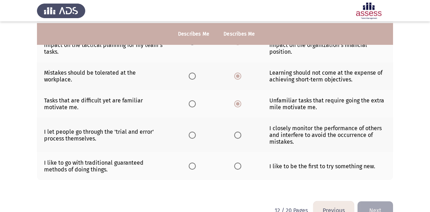
scroll to position [233, 0]
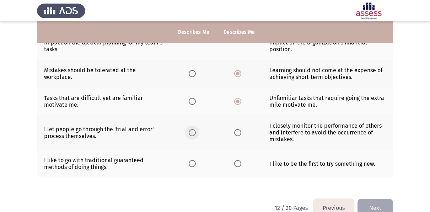
click at [194, 130] on span "Select an option" at bounding box center [192, 132] width 7 height 7
click at [194, 130] on input "Select an option" at bounding box center [192, 132] width 7 height 7
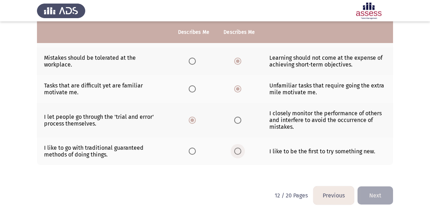
click at [238, 149] on span "Select an option" at bounding box center [237, 151] width 7 height 7
click at [238, 149] on input "Select an option" at bounding box center [237, 151] width 7 height 7
click at [366, 199] on button "Next" at bounding box center [376, 195] width 36 height 18
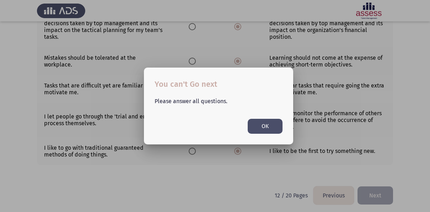
scroll to position [0, 0]
click at [252, 124] on button "OK" at bounding box center [265, 126] width 35 height 15
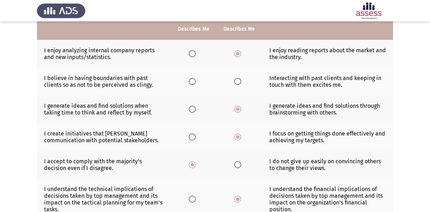
scroll to position [23, 0]
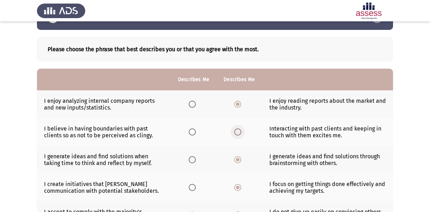
click at [237, 132] on span "Select an option" at bounding box center [237, 131] width 7 height 7
click at [237, 132] on input "Select an option" at bounding box center [237, 131] width 7 height 7
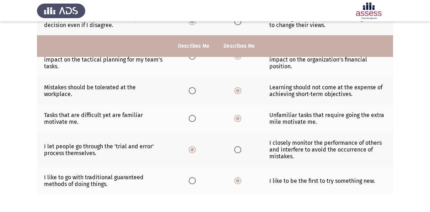
scroll to position [246, 0]
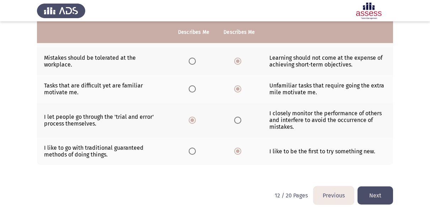
click at [370, 186] on button "Next" at bounding box center [376, 195] width 36 height 18
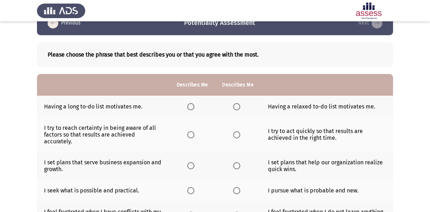
scroll to position [18, 0]
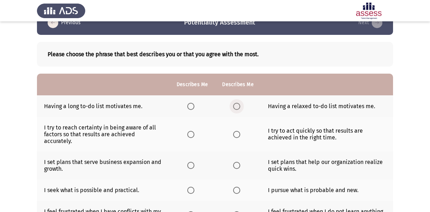
click at [239, 107] on span "Select an option" at bounding box center [236, 106] width 7 height 7
click at [239, 107] on input "Select an option" at bounding box center [236, 106] width 7 height 7
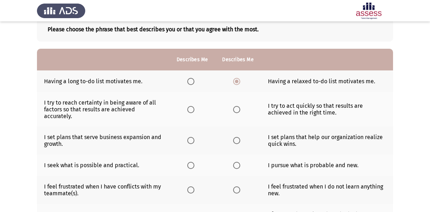
scroll to position [47, 0]
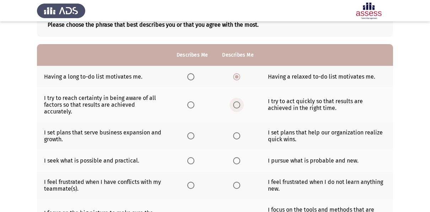
click at [234, 102] on span "Select an option" at bounding box center [236, 104] width 7 height 7
click at [234, 102] on input "Select an option" at bounding box center [236, 104] width 7 height 7
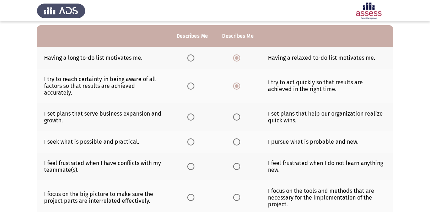
scroll to position [77, 0]
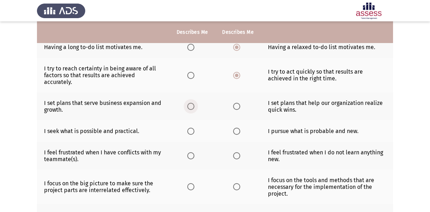
click at [188, 103] on span "Select an option" at bounding box center [190, 106] width 7 height 7
click at [188, 103] on input "Select an option" at bounding box center [190, 106] width 7 height 7
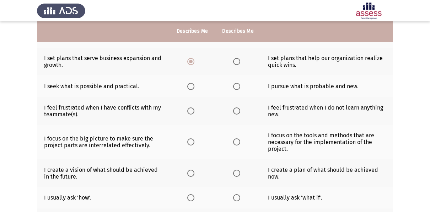
scroll to position [122, 0]
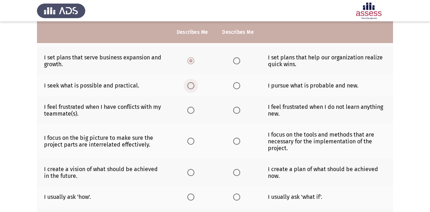
click at [189, 84] on span "Select an option" at bounding box center [190, 85] width 7 height 7
click at [189, 84] on input "Select an option" at bounding box center [190, 85] width 7 height 7
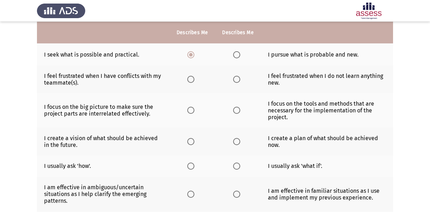
scroll to position [154, 0]
click at [237, 78] on span "Select an option" at bounding box center [236, 78] width 7 height 7
click at [237, 78] on input "Select an option" at bounding box center [236, 78] width 7 height 7
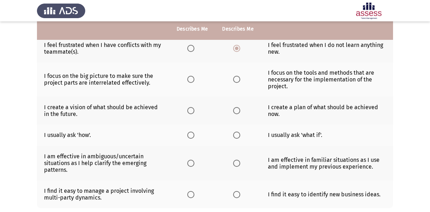
scroll to position [186, 0]
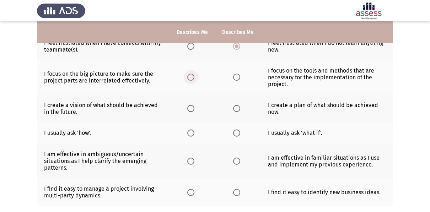
click at [191, 78] on span "Select an option" at bounding box center [190, 77] width 7 height 7
click at [191, 78] on input "Select an option" at bounding box center [190, 77] width 7 height 7
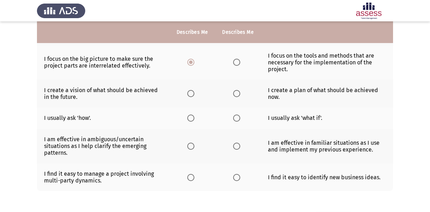
scroll to position [202, 0]
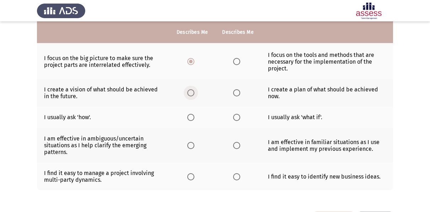
click at [192, 91] on span "Select an option" at bounding box center [190, 92] width 7 height 7
click at [192, 91] on input "Select an option" at bounding box center [190, 92] width 7 height 7
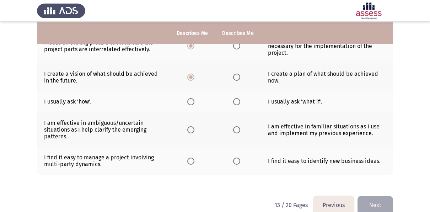
scroll to position [219, 0]
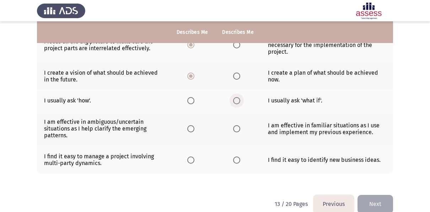
click at [238, 97] on span "Select an option" at bounding box center [236, 100] width 7 height 7
click at [238, 97] on input "Select an option" at bounding box center [236, 100] width 7 height 7
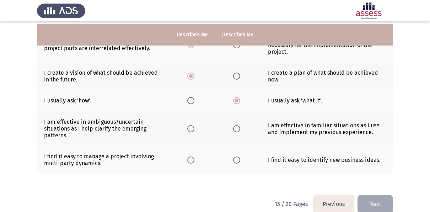
scroll to position [228, 0]
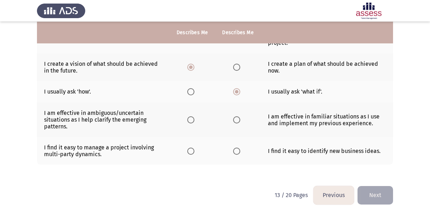
click at [196, 132] on th at bounding box center [193, 119] width 46 height 35
click at [238, 118] on span "Select an option" at bounding box center [236, 119] width 7 height 7
click at [238, 118] on input "Select an option" at bounding box center [236, 119] width 7 height 7
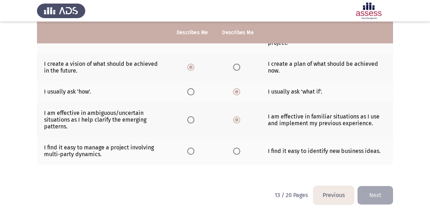
click at [236, 148] on span "Select an option" at bounding box center [236, 151] width 7 height 7
click at [236, 148] on input "Select an option" at bounding box center [236, 151] width 7 height 7
click at [372, 186] on button "Next" at bounding box center [376, 195] width 36 height 18
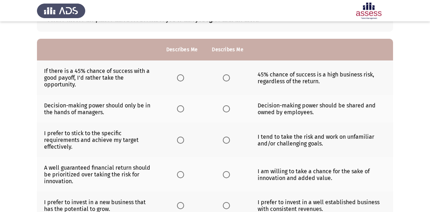
scroll to position [0, 0]
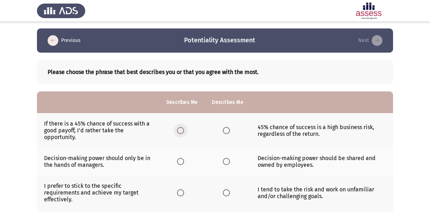
click at [184, 130] on span "Select an option" at bounding box center [180, 130] width 7 height 7
click at [184, 130] on input "Select an option" at bounding box center [180, 130] width 7 height 7
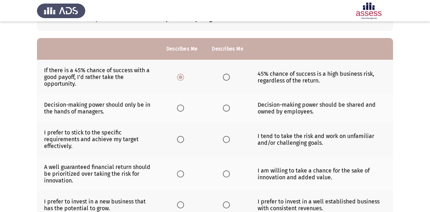
scroll to position [54, 0]
click at [228, 110] on span "Select an option" at bounding box center [226, 107] width 7 height 7
click at [228, 110] on input "Select an option" at bounding box center [226, 107] width 7 height 7
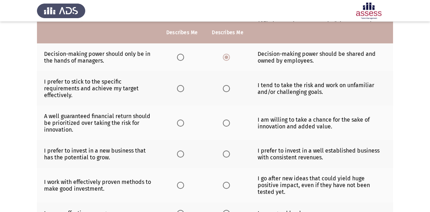
scroll to position [105, 0]
click at [228, 87] on span "Select an option" at bounding box center [226, 88] width 7 height 7
click at [228, 87] on input "Select an option" at bounding box center [226, 88] width 7 height 7
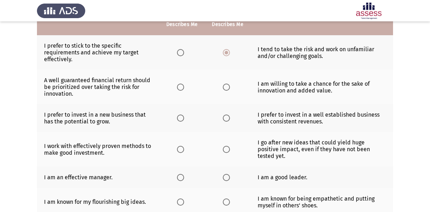
scroll to position [141, 0]
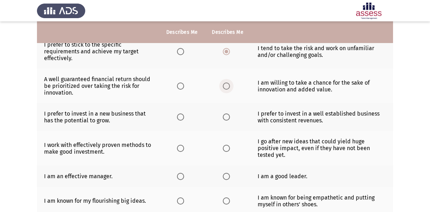
drag, startPoint x: 231, startPoint y: 87, endPoint x: 227, endPoint y: 85, distance: 4.3
click at [227, 85] on label "Select an option" at bounding box center [228, 86] width 10 height 7
click at [227, 85] on input "Select an option" at bounding box center [226, 86] width 7 height 7
click at [227, 85] on span "Select an option" at bounding box center [227, 86] width 4 height 4
click at [227, 85] on input "Select an option" at bounding box center [226, 86] width 7 height 7
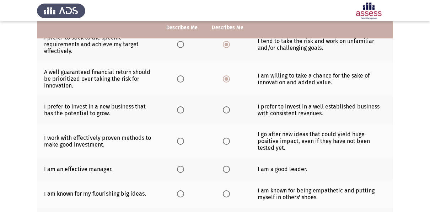
scroll to position [150, 0]
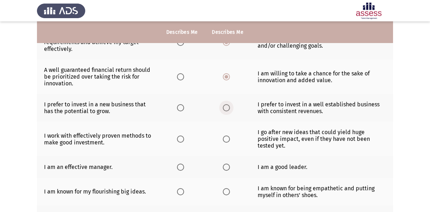
click at [224, 105] on span "Select an option" at bounding box center [226, 107] width 7 height 7
click at [224, 105] on input "Select an option" at bounding box center [226, 107] width 7 height 7
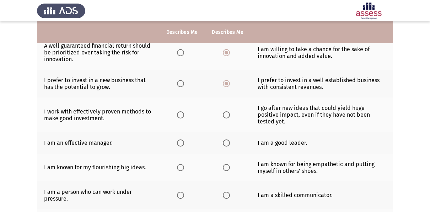
scroll to position [186, 0]
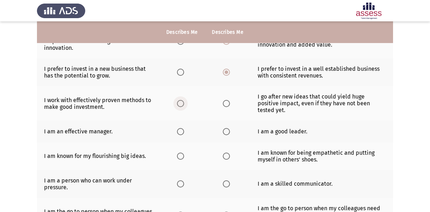
click at [181, 100] on span "Select an option" at bounding box center [180, 103] width 7 height 7
click at [181, 100] on input "Select an option" at bounding box center [180, 103] width 7 height 7
click at [223, 128] on span "Select an option" at bounding box center [226, 131] width 7 height 7
click at [223, 128] on input "Select an option" at bounding box center [226, 131] width 7 height 7
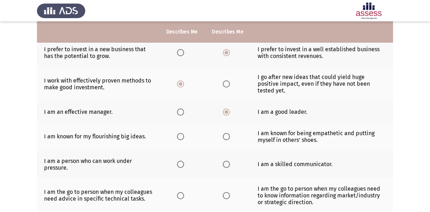
scroll to position [205, 0]
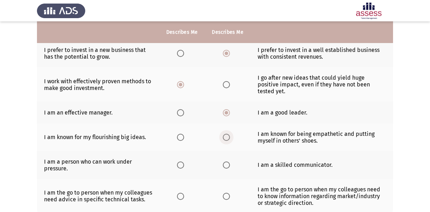
click at [224, 134] on span "Select an option" at bounding box center [226, 137] width 7 height 7
click at [224, 134] on input "Select an option" at bounding box center [226, 137] width 7 height 7
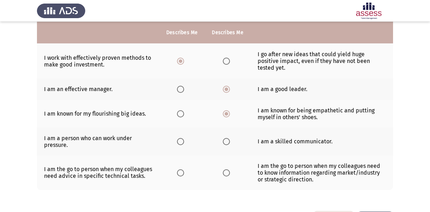
scroll to position [228, 0]
click at [185, 138] on label "Select an option" at bounding box center [182, 141] width 10 height 7
click at [184, 138] on input "Select an option" at bounding box center [180, 141] width 7 height 7
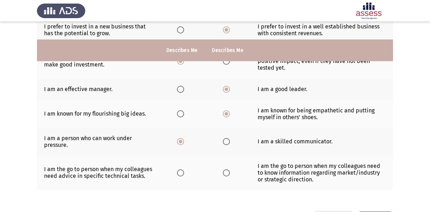
scroll to position [246, 0]
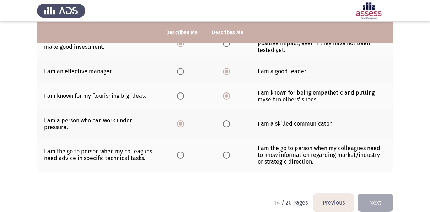
click at [180, 149] on th at bounding box center [182, 155] width 46 height 35
click at [181, 152] on span "Select an option" at bounding box center [180, 155] width 7 height 7
click at [181, 152] on input "Select an option" at bounding box center [180, 155] width 7 height 7
click at [371, 198] on button "Next" at bounding box center [376, 203] width 36 height 18
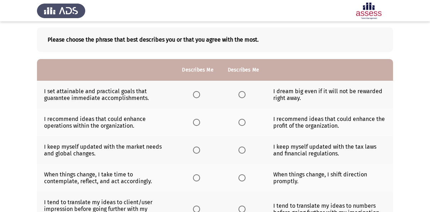
scroll to position [0, 0]
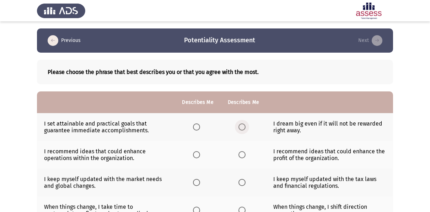
click at [239, 127] on span "Select an option" at bounding box center [242, 126] width 7 height 7
click at [239, 127] on input "Select an option" at bounding box center [242, 126] width 7 height 7
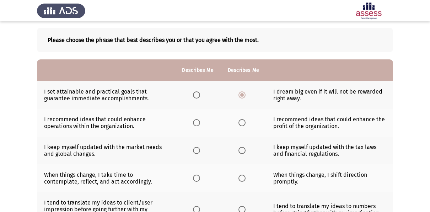
scroll to position [33, 0]
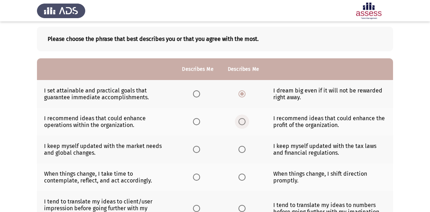
click at [244, 120] on span "Select an option" at bounding box center [242, 121] width 7 height 7
click at [244, 120] on input "Select an option" at bounding box center [242, 121] width 7 height 7
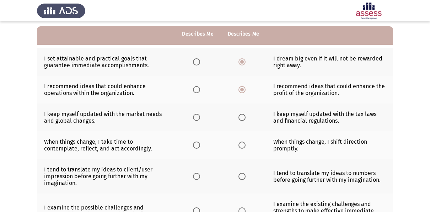
scroll to position [67, 0]
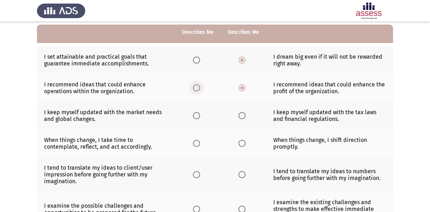
click at [198, 86] on span "Select an option" at bounding box center [196, 87] width 7 height 7
click at [198, 86] on input "Select an option" at bounding box center [196, 87] width 7 height 7
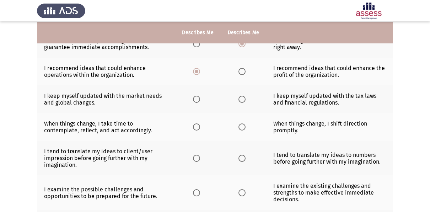
scroll to position [84, 0]
click at [244, 100] on span "Select an option" at bounding box center [242, 98] width 7 height 7
click at [244, 100] on input "Select an option" at bounding box center [242, 98] width 7 height 7
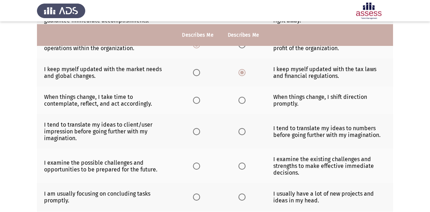
scroll to position [113, 0]
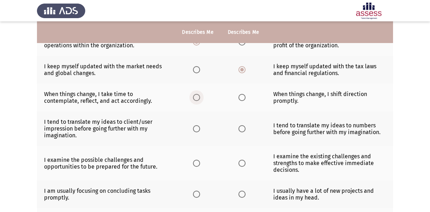
click at [198, 95] on span "Select an option" at bounding box center [196, 97] width 7 height 7
click at [198, 95] on input "Select an option" at bounding box center [196, 97] width 7 height 7
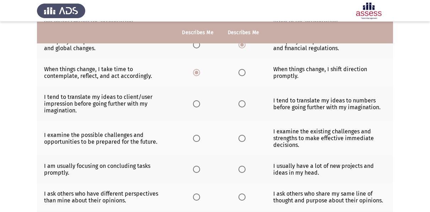
scroll to position [138, 0]
click at [239, 103] on span "Select an option" at bounding box center [242, 103] width 7 height 7
click at [239, 103] on input "Select an option" at bounding box center [242, 103] width 7 height 7
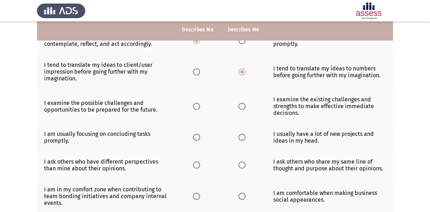
scroll to position [170, 0]
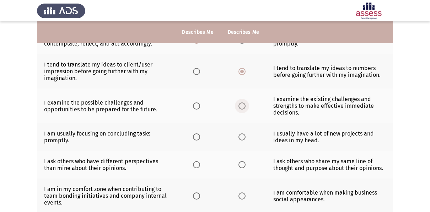
click at [244, 106] on span "Select an option" at bounding box center [242, 105] width 7 height 7
click at [244, 106] on input "Select an option" at bounding box center [242, 105] width 7 height 7
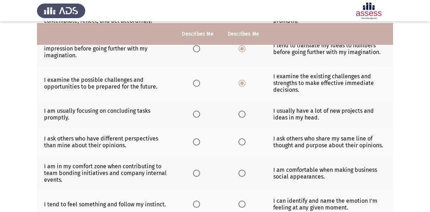
scroll to position [195, 0]
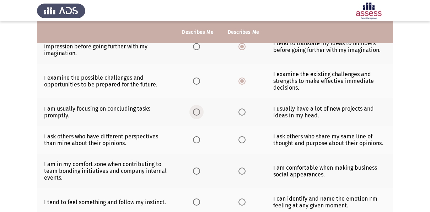
click at [195, 110] on span "Select an option" at bounding box center [196, 112] width 7 height 7
click at [195, 110] on input "Select an option" at bounding box center [196, 112] width 7 height 7
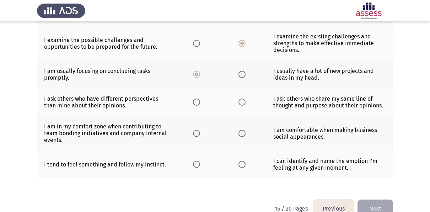
scroll to position [240, 0]
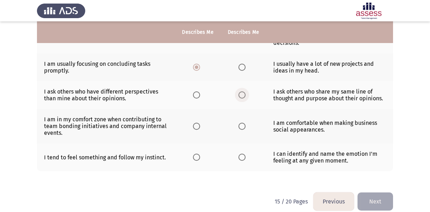
click at [242, 94] on span "Select an option" at bounding box center [242, 94] width 7 height 7
click at [242, 94] on input "Select an option" at bounding box center [242, 94] width 7 height 7
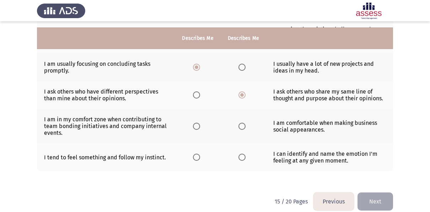
scroll to position [246, 0]
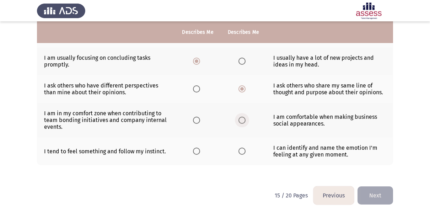
click at [243, 117] on span "Select an option" at bounding box center [242, 120] width 7 height 7
click at [243, 117] on input "Select an option" at bounding box center [242, 120] width 7 height 7
click at [367, 187] on button "Next" at bounding box center [376, 195] width 36 height 18
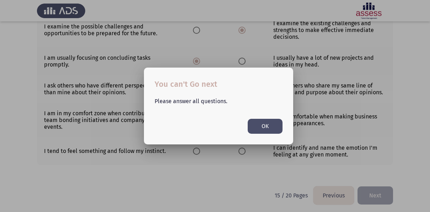
scroll to position [0, 0]
click at [263, 129] on button "OK" at bounding box center [265, 126] width 35 height 15
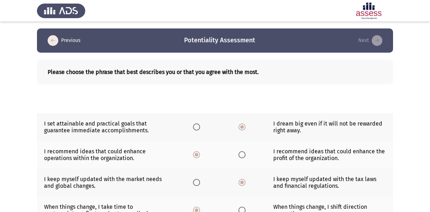
scroll to position [246, 0]
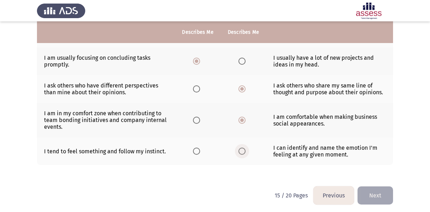
click at [244, 151] on span "Select an option" at bounding box center [242, 151] width 7 height 7
click at [244, 151] on input "Select an option" at bounding box center [242, 151] width 7 height 7
click at [375, 191] on button "Next" at bounding box center [376, 195] width 36 height 18
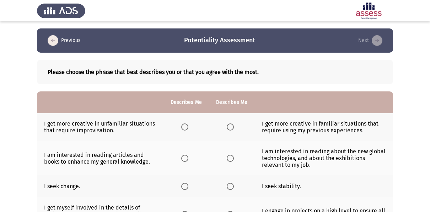
scroll to position [12, 0]
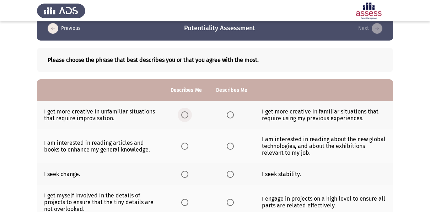
click at [184, 115] on span "Select an option" at bounding box center [184, 114] width 7 height 7
click at [184, 115] on input "Select an option" at bounding box center [184, 114] width 7 height 7
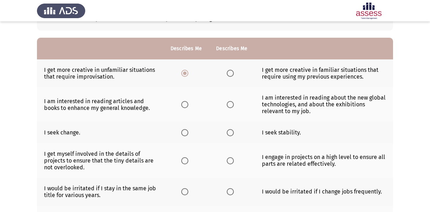
scroll to position [54, 0]
click at [233, 106] on span "Select an option" at bounding box center [230, 104] width 7 height 7
click at [233, 106] on input "Select an option" at bounding box center [230, 104] width 7 height 7
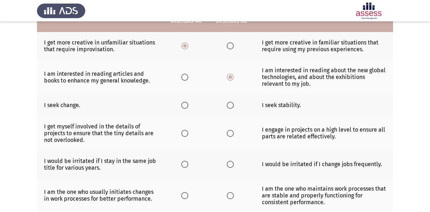
scroll to position [84, 0]
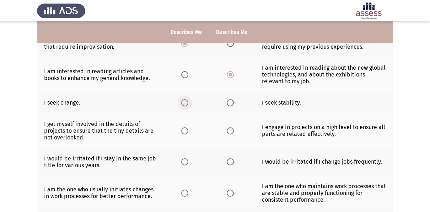
click at [187, 103] on span "Select an option" at bounding box center [184, 102] width 7 height 7
click at [187, 103] on input "Select an option" at bounding box center [184, 102] width 7 height 7
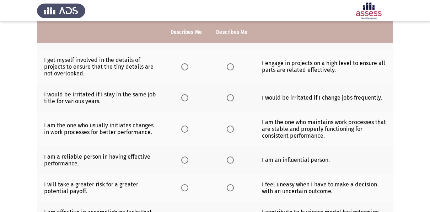
scroll to position [153, 0]
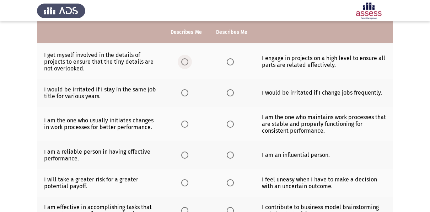
click at [188, 61] on span "Select an option" at bounding box center [184, 61] width 7 height 7
click at [188, 61] on input "Select an option" at bounding box center [184, 61] width 7 height 7
drag, startPoint x: 111, startPoint y: 91, endPoint x: 150, endPoint y: 86, distance: 39.5
click at [150, 86] on td "I would be irritated if I stay in the same job title for various years." at bounding box center [100, 93] width 127 height 28
click at [229, 93] on span "Select an option" at bounding box center [230, 92] width 7 height 7
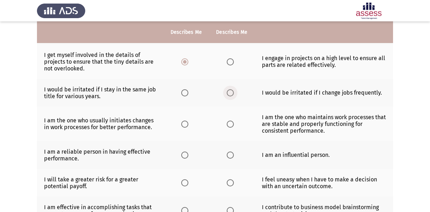
click at [229, 93] on input "Select an option" at bounding box center [230, 92] width 7 height 7
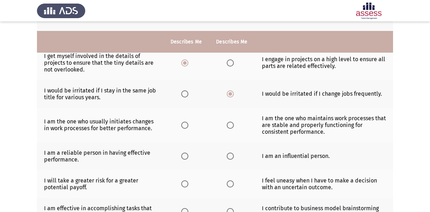
scroll to position [161, 0]
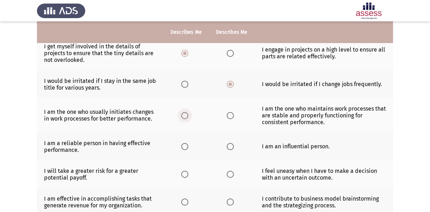
click at [183, 112] on span "Select an option" at bounding box center [184, 115] width 7 height 7
click at [183, 112] on input "Select an option" at bounding box center [184, 115] width 7 height 7
click at [185, 145] on span "Select an option" at bounding box center [184, 146] width 7 height 7
click at [185, 145] on input "Select an option" at bounding box center [184, 146] width 7 height 7
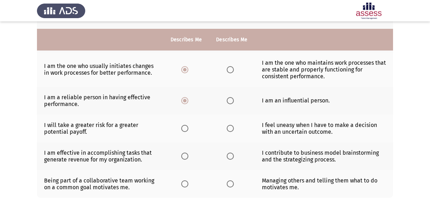
scroll to position [218, 0]
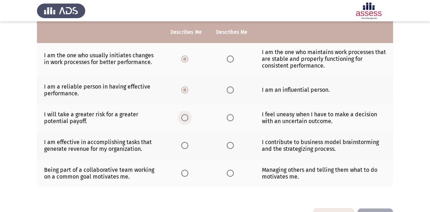
click at [185, 116] on span "Select an option" at bounding box center [184, 117] width 7 height 7
click at [185, 116] on input "Select an option" at bounding box center [184, 117] width 7 height 7
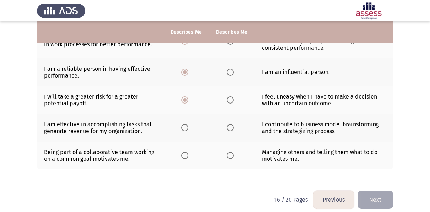
scroll to position [240, 0]
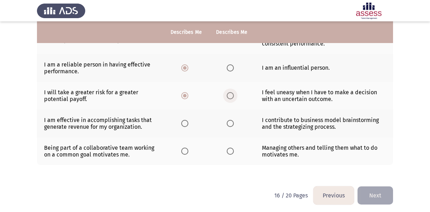
click at [228, 92] on span "Select an option" at bounding box center [230, 95] width 7 height 7
click at [228, 92] on input "Select an option" at bounding box center [230, 95] width 7 height 7
click at [232, 122] on span "Select an option" at bounding box center [230, 123] width 7 height 7
click at [232, 122] on input "Select an option" at bounding box center [230, 123] width 7 height 7
click at [181, 148] on span "Select an option" at bounding box center [184, 151] width 7 height 7
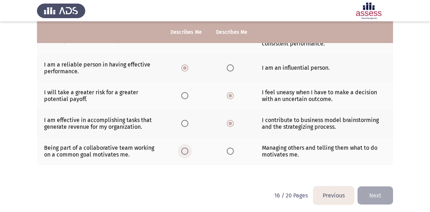
click at [181, 148] on input "Select an option" at bounding box center [184, 151] width 7 height 7
click at [377, 186] on button "Next" at bounding box center [376, 195] width 36 height 18
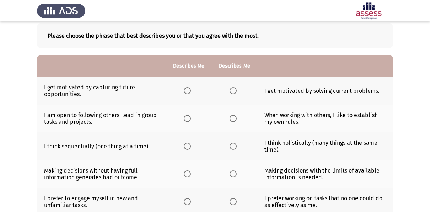
scroll to position [37, 0]
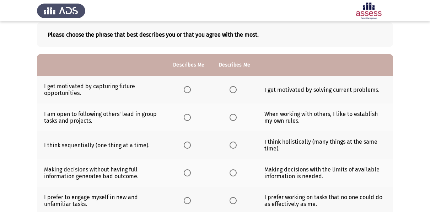
click at [231, 88] on span "Select an option" at bounding box center [233, 89] width 7 height 7
click at [231, 88] on input "Select an option" at bounding box center [233, 89] width 7 height 7
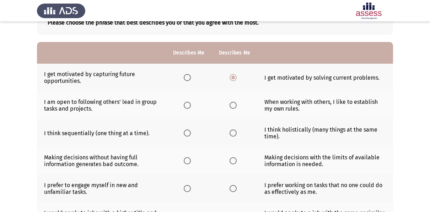
scroll to position [50, 0]
click at [189, 105] on span "Select an option" at bounding box center [187, 104] width 7 height 7
click at [189, 105] on input "Select an option" at bounding box center [187, 104] width 7 height 7
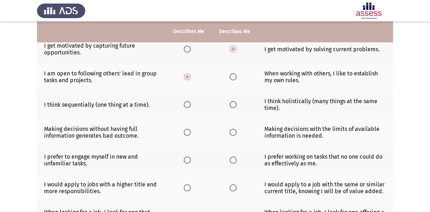
scroll to position [78, 0]
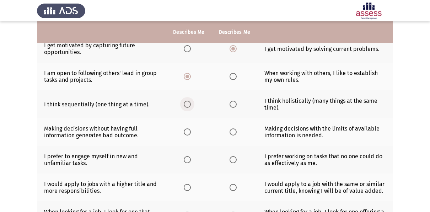
click at [186, 106] on span "Select an option" at bounding box center [187, 104] width 7 height 7
click at [186, 106] on input "Select an option" at bounding box center [187, 104] width 7 height 7
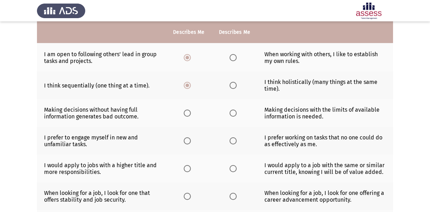
scroll to position [97, 0]
click at [232, 110] on span "Select an option" at bounding box center [233, 112] width 7 height 7
click at [232, 110] on input "Select an option" at bounding box center [233, 112] width 7 height 7
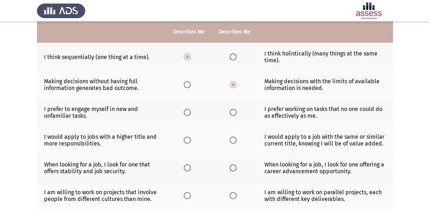
scroll to position [126, 0]
click at [233, 110] on span "Select an option" at bounding box center [233, 112] width 7 height 7
click at [233, 110] on input "Select an option" at bounding box center [233, 112] width 7 height 7
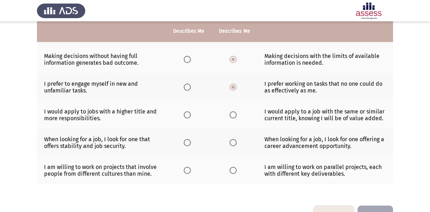
scroll to position [151, 0]
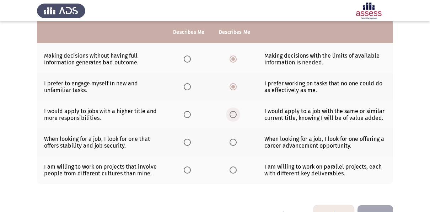
click at [233, 113] on span "Select an option" at bounding box center [233, 114] width 7 height 7
click at [233, 113] on input "Select an option" at bounding box center [233, 114] width 7 height 7
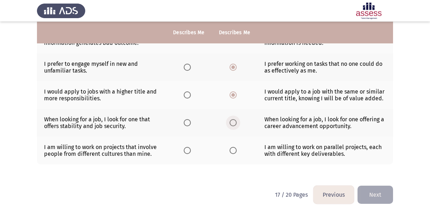
click at [231, 120] on span "Select an option" at bounding box center [233, 122] width 7 height 7
click at [231, 120] on input "Select an option" at bounding box center [233, 122] width 7 height 7
click at [187, 149] on span "Select an option" at bounding box center [187, 150] width 7 height 7
click at [187, 149] on input "Select an option" at bounding box center [187, 150] width 7 height 7
click at [368, 186] on button "Next" at bounding box center [376, 195] width 36 height 18
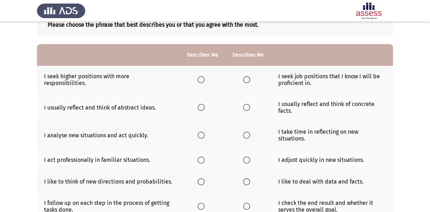
scroll to position [48, 0]
click at [203, 80] on span "Select an option" at bounding box center [201, 79] width 7 height 7
click at [203, 80] on input "Select an option" at bounding box center [201, 79] width 7 height 7
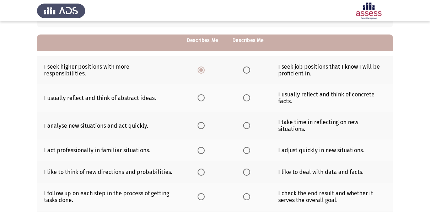
scroll to position [65, 0]
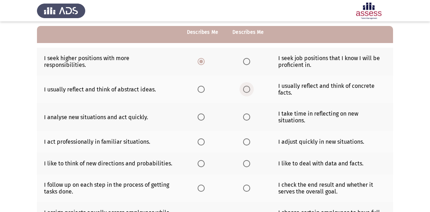
click at [245, 90] on span "Select an option" at bounding box center [246, 89] width 7 height 7
click at [245, 90] on input "Select an option" at bounding box center [246, 89] width 7 height 7
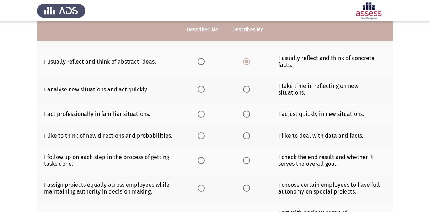
scroll to position [94, 0]
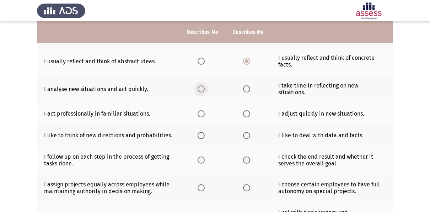
click at [202, 86] on span "Select an option" at bounding box center [201, 88] width 7 height 7
click at [202, 86] on input "Select an option" at bounding box center [201, 88] width 7 height 7
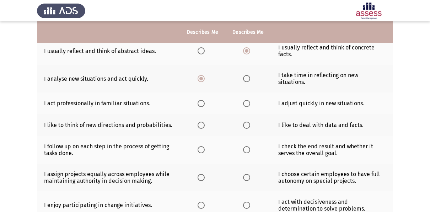
scroll to position [105, 0]
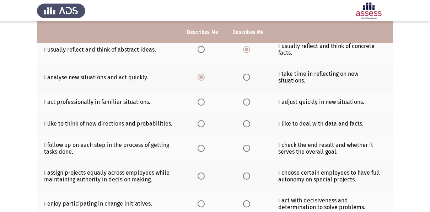
click at [243, 95] on th at bounding box center [249, 102] width 46 height 22
click at [246, 99] on span "Select an option" at bounding box center [246, 102] width 7 height 7
click at [246, 99] on input "Select an option" at bounding box center [246, 102] width 7 height 7
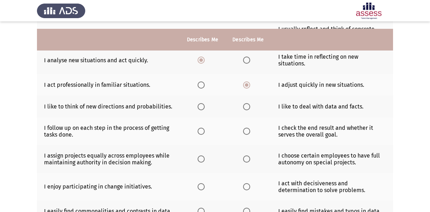
scroll to position [131, 0]
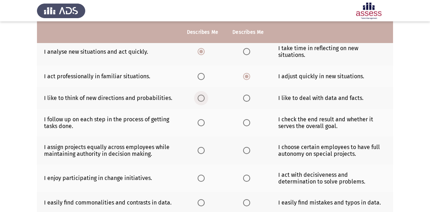
click at [200, 95] on span "Select an option" at bounding box center [201, 98] width 7 height 7
click at [200, 95] on input "Select an option" at bounding box center [201, 98] width 7 height 7
click at [249, 95] on span "Select an option" at bounding box center [246, 98] width 7 height 7
click at [249, 95] on input "Select an option" at bounding box center [246, 98] width 7 height 7
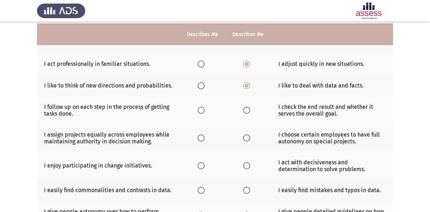
scroll to position [146, 0]
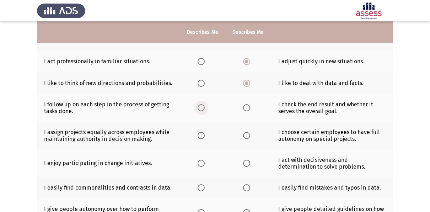
click at [200, 104] on span "Select an option" at bounding box center [201, 107] width 7 height 7
click at [200, 104] on input "Select an option" at bounding box center [201, 107] width 7 height 7
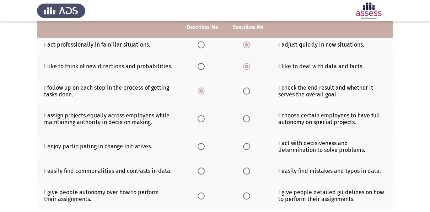
scroll to position [165, 0]
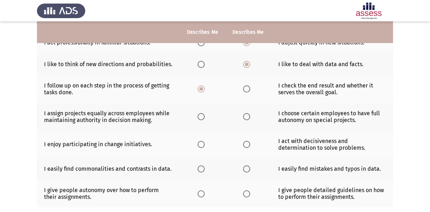
click at [250, 113] on span "Select an option" at bounding box center [246, 116] width 7 height 7
click at [250, 113] on input "Select an option" at bounding box center [246, 116] width 7 height 7
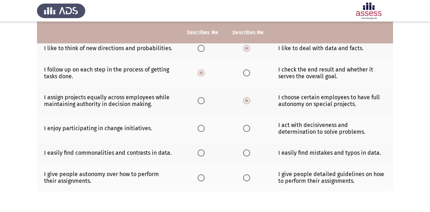
scroll to position [181, 0]
click at [200, 97] on span "Select an option" at bounding box center [201, 100] width 7 height 7
click at [200, 97] on input "Select an option" at bounding box center [201, 100] width 7 height 7
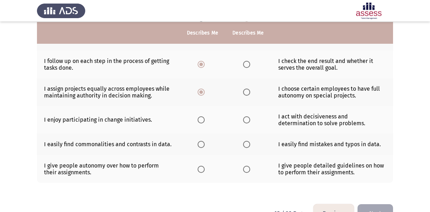
scroll to position [190, 0]
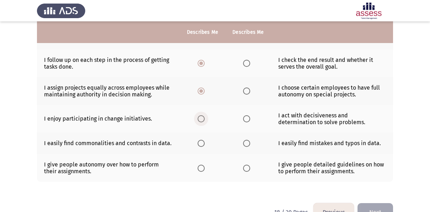
click at [204, 115] on span "Select an option" at bounding box center [201, 118] width 7 height 7
click at [204, 115] on input "Select an option" at bounding box center [201, 118] width 7 height 7
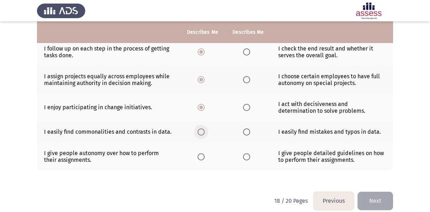
click at [200, 128] on span "Select an option" at bounding box center [201, 131] width 7 height 7
click at [200, 128] on input "Select an option" at bounding box center [201, 131] width 7 height 7
click at [202, 153] on span "Select an option" at bounding box center [201, 156] width 7 height 7
click at [202, 153] on input "Select an option" at bounding box center [201, 156] width 7 height 7
click at [374, 194] on button "Next" at bounding box center [376, 201] width 36 height 18
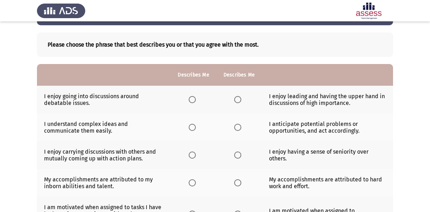
scroll to position [28, 0]
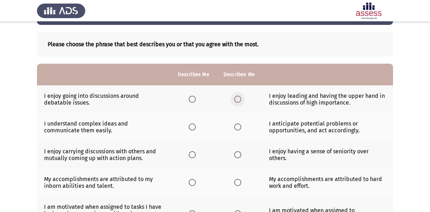
click at [239, 96] on span "Select an option" at bounding box center [237, 99] width 7 height 7
click at [239, 96] on input "Select an option" at bounding box center [237, 99] width 7 height 7
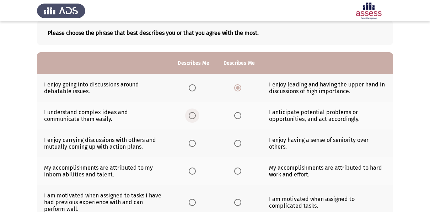
click at [191, 116] on span "Select an option" at bounding box center [192, 115] width 7 height 7
click at [191, 116] on input "Select an option" at bounding box center [192, 115] width 7 height 7
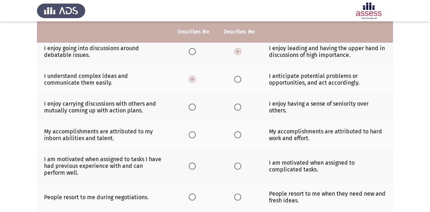
scroll to position [76, 0]
click at [189, 108] on span "Select an option" at bounding box center [192, 106] width 7 height 7
click at [189, 108] on input "Select an option" at bounding box center [192, 106] width 7 height 7
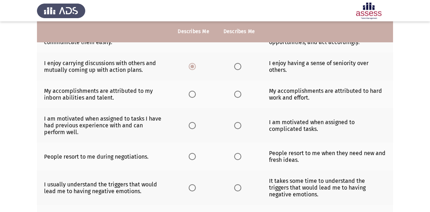
scroll to position [117, 0]
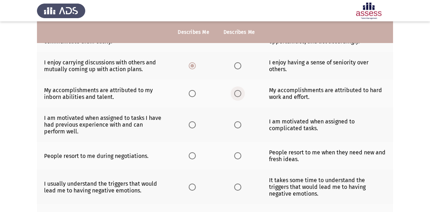
click at [234, 93] on span "Select an option" at bounding box center [237, 93] width 7 height 7
click at [234, 93] on input "Select an option" at bounding box center [237, 93] width 7 height 7
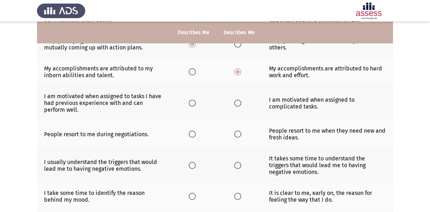
scroll to position [139, 0]
click at [237, 102] on span "Select an option" at bounding box center [237, 102] width 7 height 7
click at [237, 102] on input "Select an option" at bounding box center [237, 102] width 7 height 7
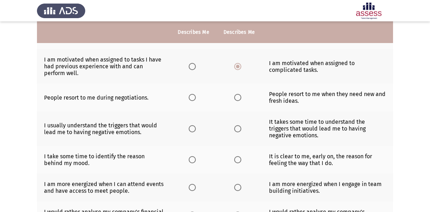
scroll to position [175, 0]
click at [236, 97] on span "Select an option" at bounding box center [237, 97] width 7 height 7
click at [236, 97] on input "Select an option" at bounding box center [237, 97] width 7 height 7
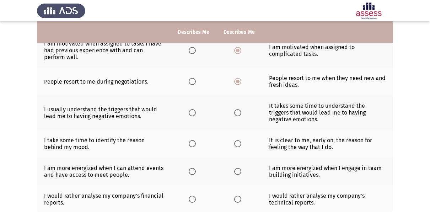
scroll to position [191, 0]
click at [194, 81] on span "Select an option" at bounding box center [192, 81] width 7 height 7
click at [194, 81] on input "Select an option" at bounding box center [192, 81] width 7 height 7
click at [237, 81] on span "Select an option" at bounding box center [237, 81] width 7 height 7
click at [237, 81] on input "Select an option" at bounding box center [237, 81] width 7 height 7
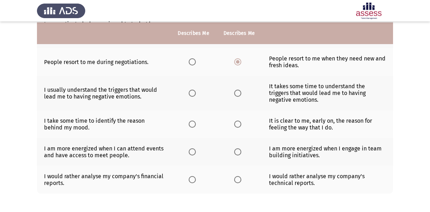
scroll to position [212, 0]
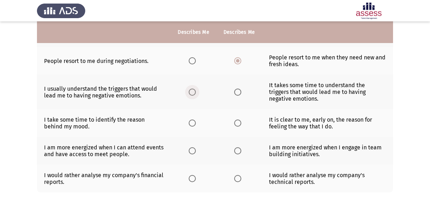
click at [190, 90] on span "Select an option" at bounding box center [192, 92] width 7 height 7
click at [190, 90] on input "Select an option" at bounding box center [192, 92] width 7 height 7
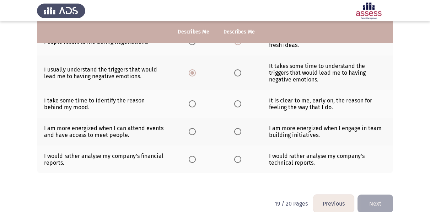
scroll to position [231, 0]
click at [236, 101] on span "Select an option" at bounding box center [237, 103] width 7 height 7
click at [236, 101] on input "Select an option" at bounding box center [237, 103] width 7 height 7
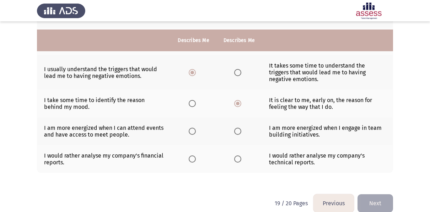
scroll to position [239, 0]
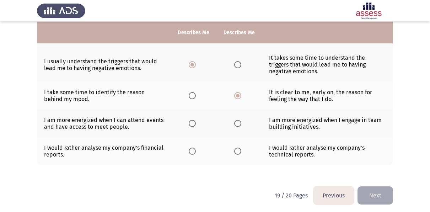
click at [192, 122] on span "Select an option" at bounding box center [192, 123] width 7 height 7
click at [192, 122] on input "Select an option" at bounding box center [192, 123] width 7 height 7
click at [191, 149] on span "Select an option" at bounding box center [192, 151] width 7 height 7
click at [191, 149] on input "Select an option" at bounding box center [192, 151] width 7 height 7
click at [385, 187] on button "Next" at bounding box center [376, 195] width 36 height 18
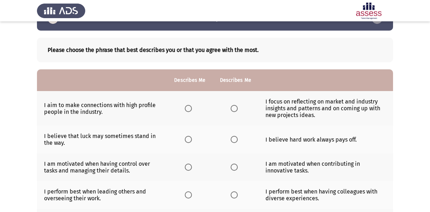
scroll to position [0, 0]
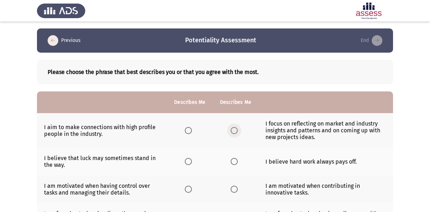
click at [233, 131] on span "Select an option" at bounding box center [234, 130] width 7 height 7
click at [233, 131] on input "Select an option" at bounding box center [234, 130] width 7 height 7
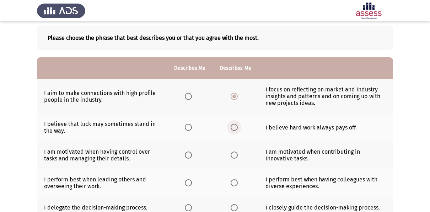
click at [234, 127] on span "Select an option" at bounding box center [234, 127] width 7 height 7
click at [234, 127] on input "Select an option" at bounding box center [234, 127] width 7 height 7
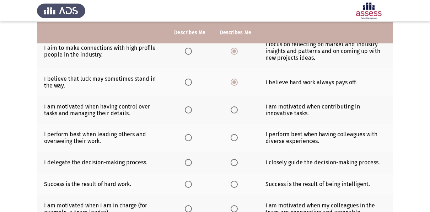
scroll to position [80, 0]
click at [232, 112] on span "Select an option" at bounding box center [234, 109] width 7 height 7
click at [232, 112] on input "Select an option" at bounding box center [234, 109] width 7 height 7
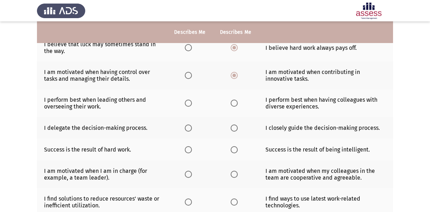
scroll to position [115, 0]
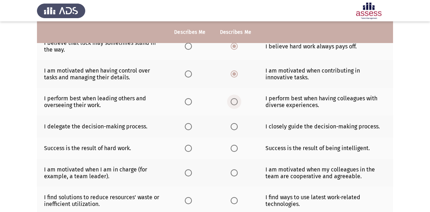
click at [234, 101] on span "Select an option" at bounding box center [234, 101] width 7 height 7
click at [234, 101] on input "Select an option" at bounding box center [234, 101] width 7 height 7
click at [236, 123] on span "Select an option" at bounding box center [234, 126] width 7 height 7
click at [236, 123] on input "Select an option" at bounding box center [234, 126] width 7 height 7
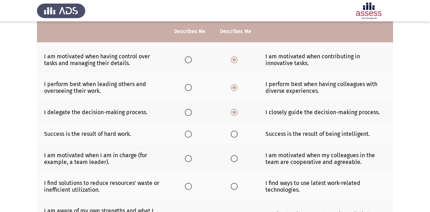
scroll to position [130, 0]
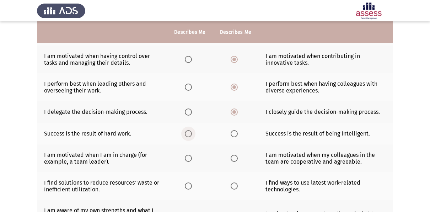
click at [191, 131] on span "Select an option" at bounding box center [188, 133] width 7 height 7
click at [191, 131] on input "Select an option" at bounding box center [188, 133] width 7 height 7
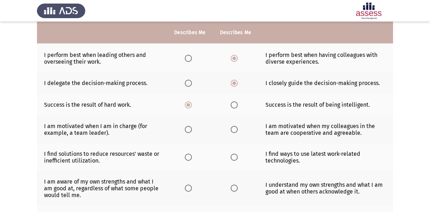
scroll to position [159, 0]
click at [232, 129] on span "Select an option" at bounding box center [234, 129] width 7 height 7
click at [232, 129] on input "Select an option" at bounding box center [234, 129] width 7 height 7
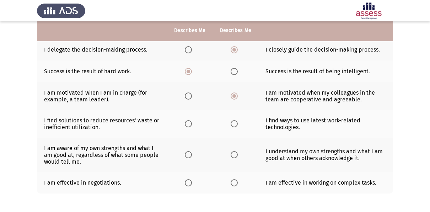
scroll to position [192, 0]
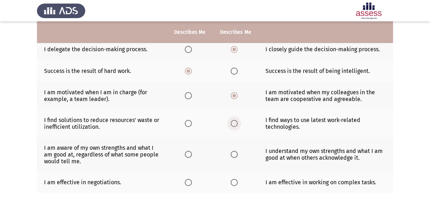
click at [233, 123] on span "Select an option" at bounding box center [234, 123] width 7 height 7
click at [233, 123] on input "Select an option" at bounding box center [234, 123] width 7 height 7
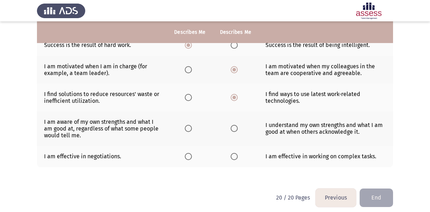
scroll to position [219, 0]
click at [190, 128] on span "Select an option" at bounding box center [188, 128] width 7 height 7
click at [190, 128] on input "Select an option" at bounding box center [188, 128] width 7 height 7
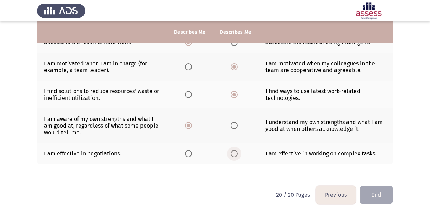
click at [232, 151] on span "Select an option" at bounding box center [234, 153] width 7 height 7
click at [232, 151] on input "Select an option" at bounding box center [234, 153] width 7 height 7
click at [385, 192] on button "End" at bounding box center [376, 195] width 33 height 18
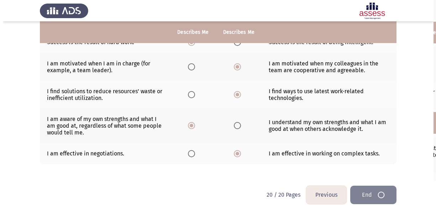
scroll to position [0, 0]
